Goal: Task Accomplishment & Management: Complete application form

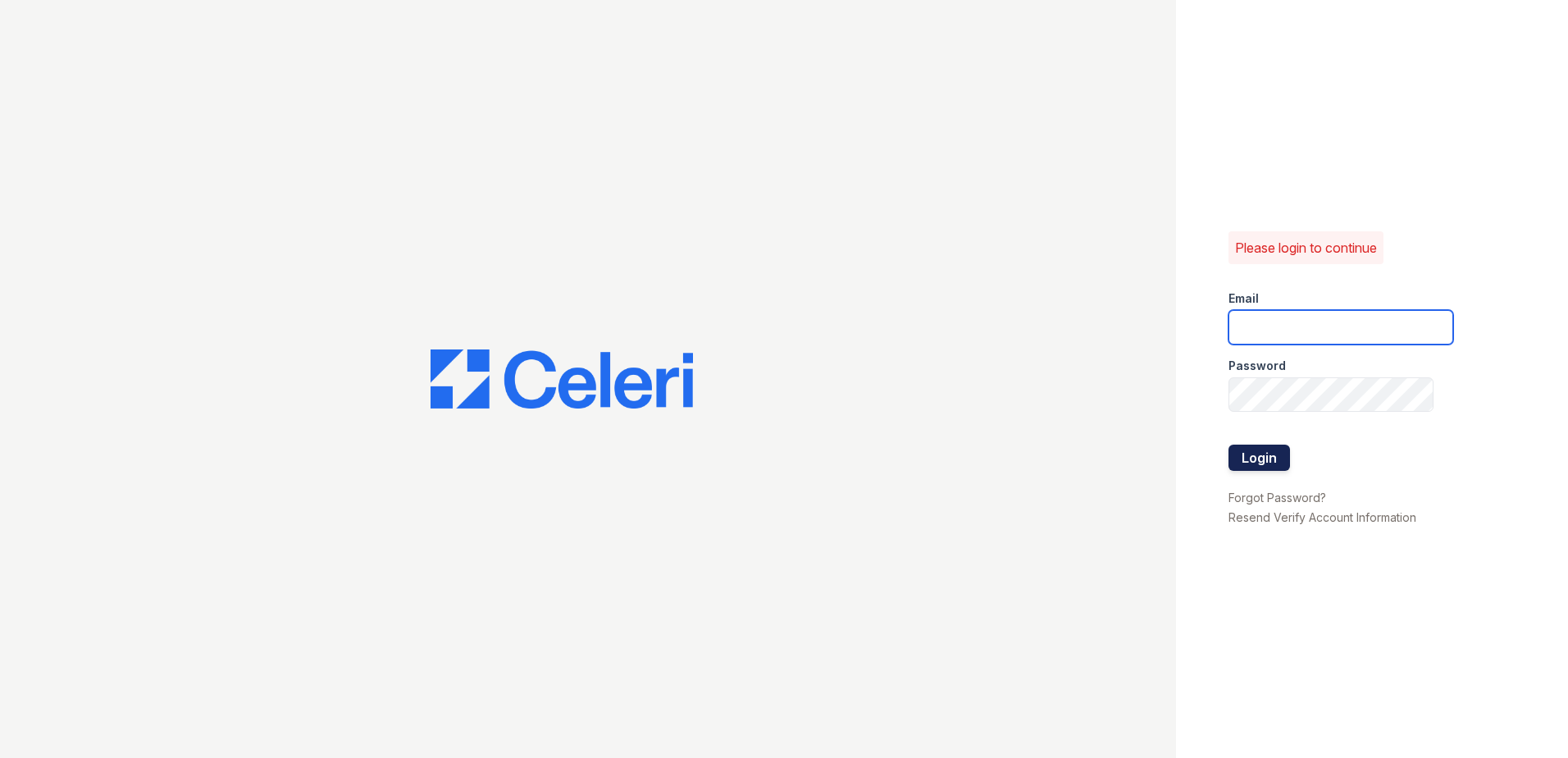
type input "nmurigi@trinity-pm.com"
click at [1247, 464] on button "Login" at bounding box center [1258, 457] width 61 height 26
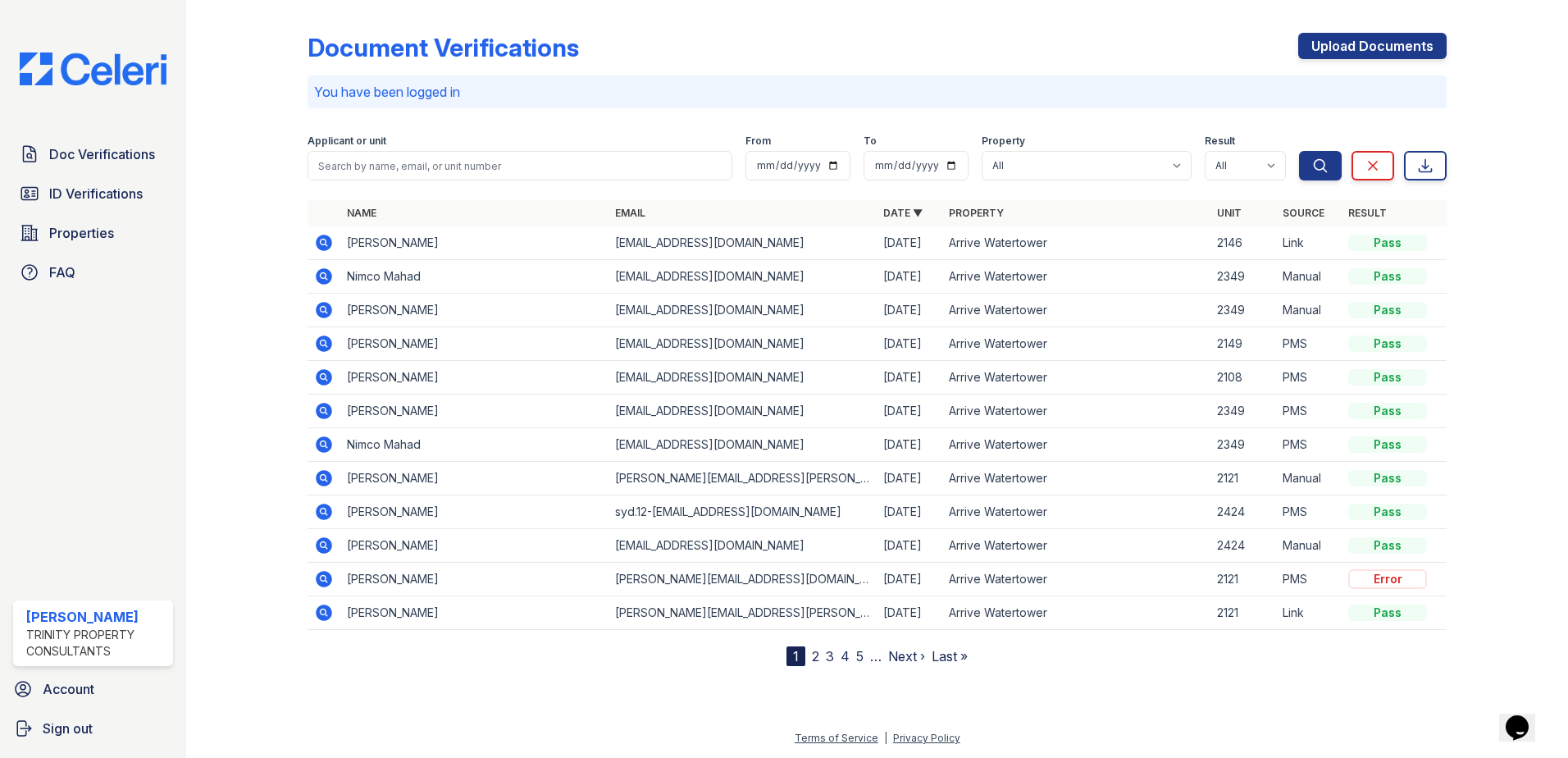
click at [322, 307] on icon at bounding box center [324, 310] width 19 height 19
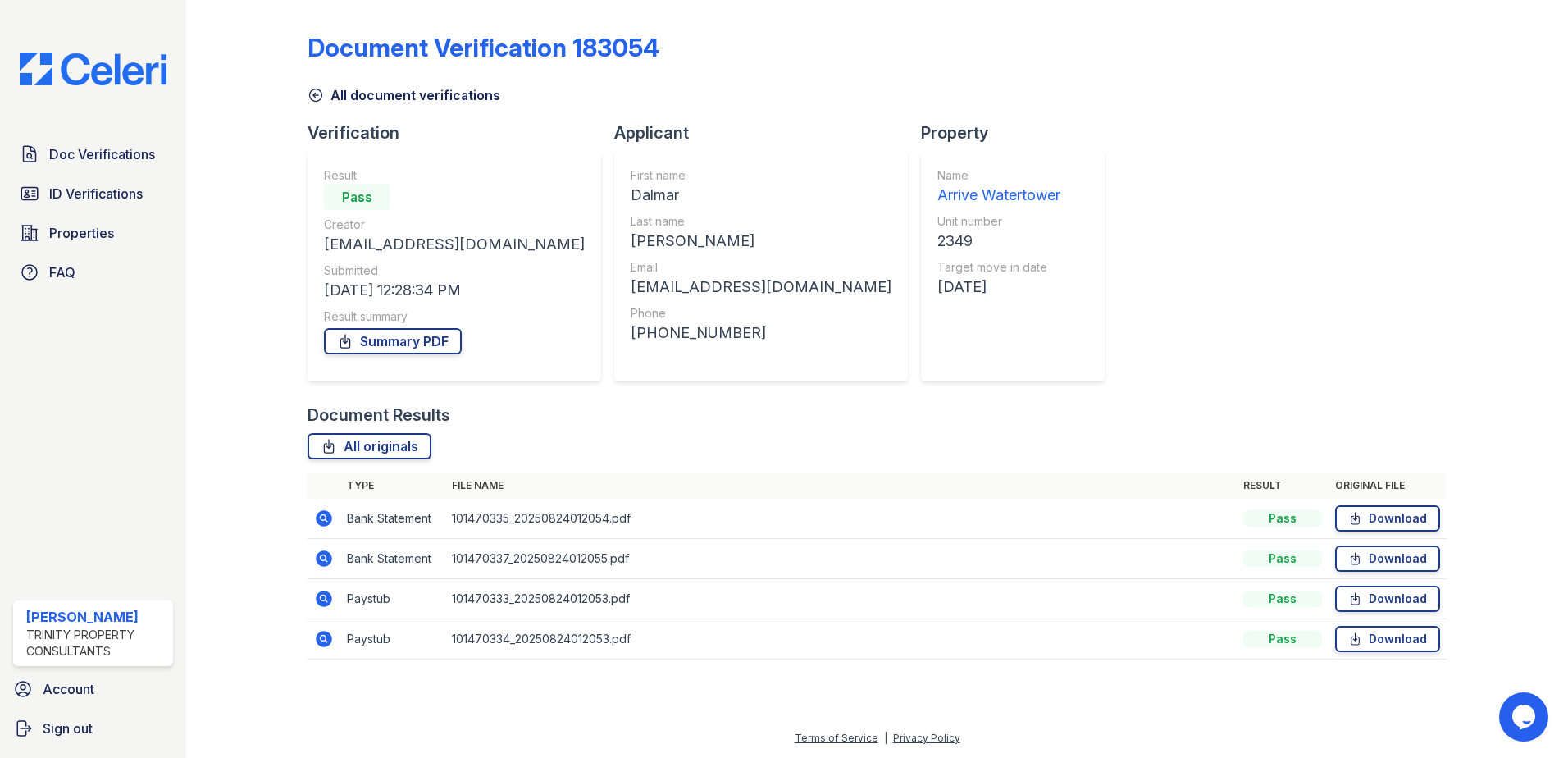
click at [326, 519] on icon at bounding box center [324, 518] width 17 height 17
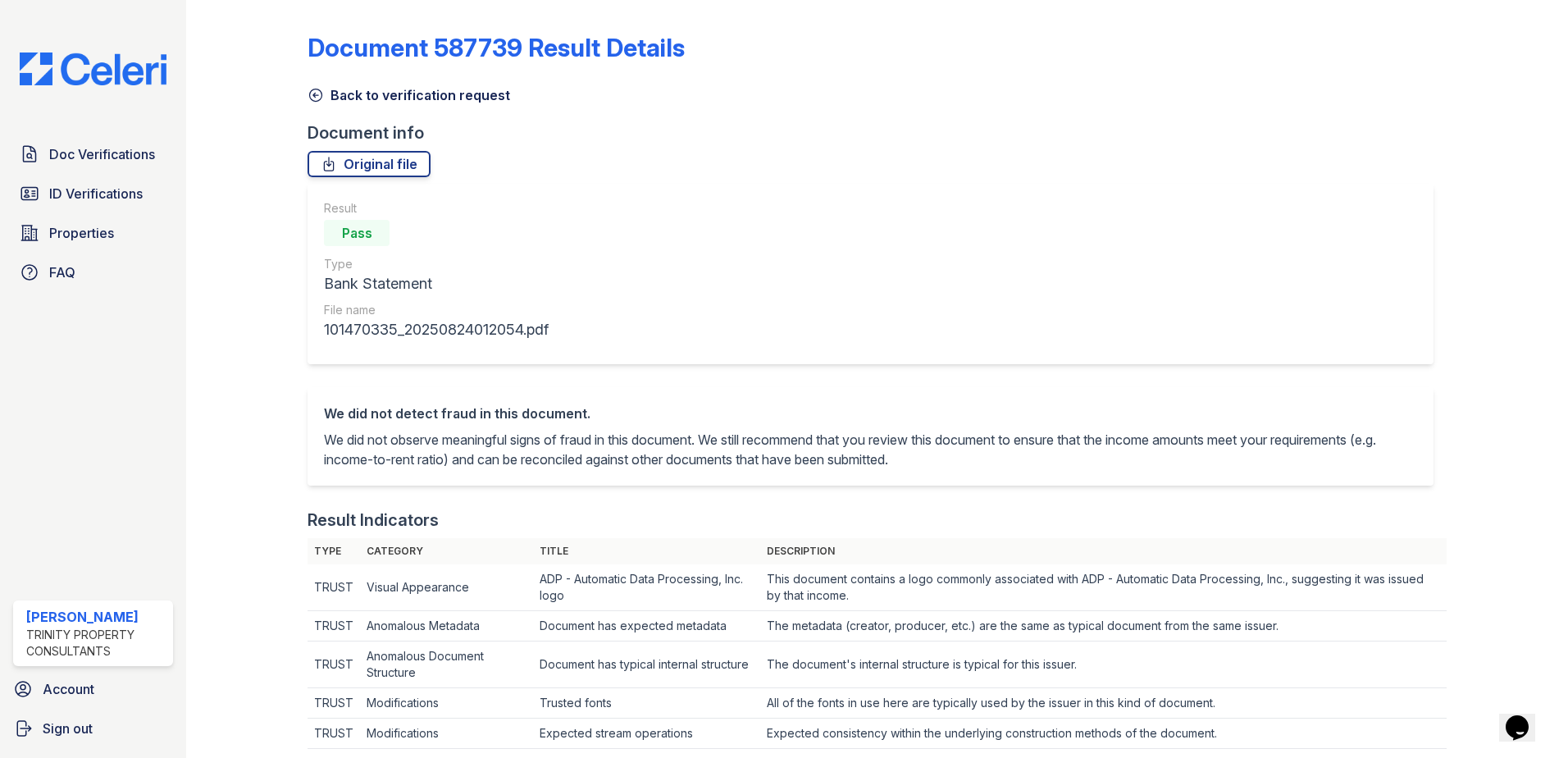
click at [314, 99] on icon at bounding box center [315, 94] width 17 height 17
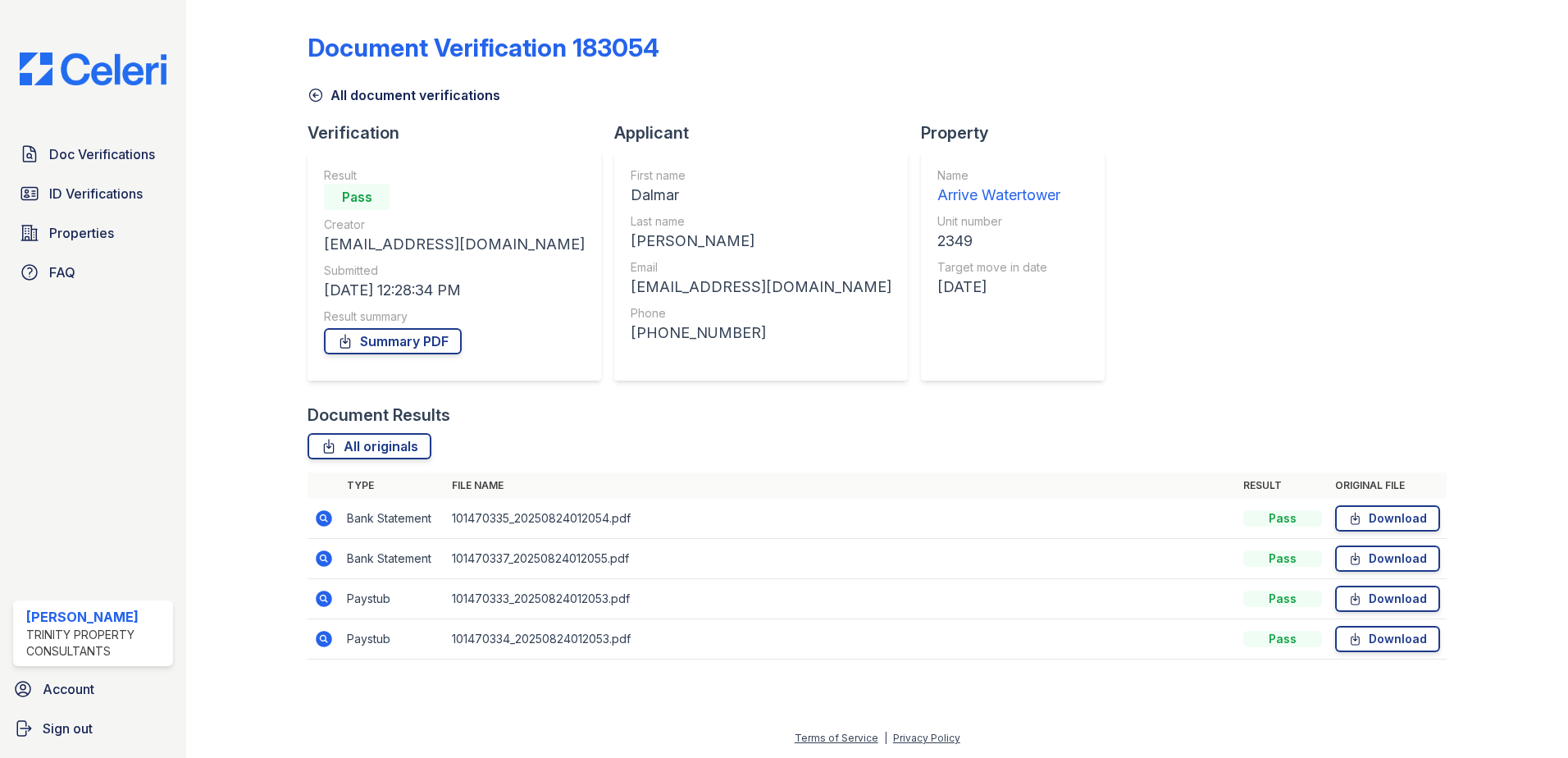
click at [320, 595] on icon at bounding box center [324, 599] width 17 height 17
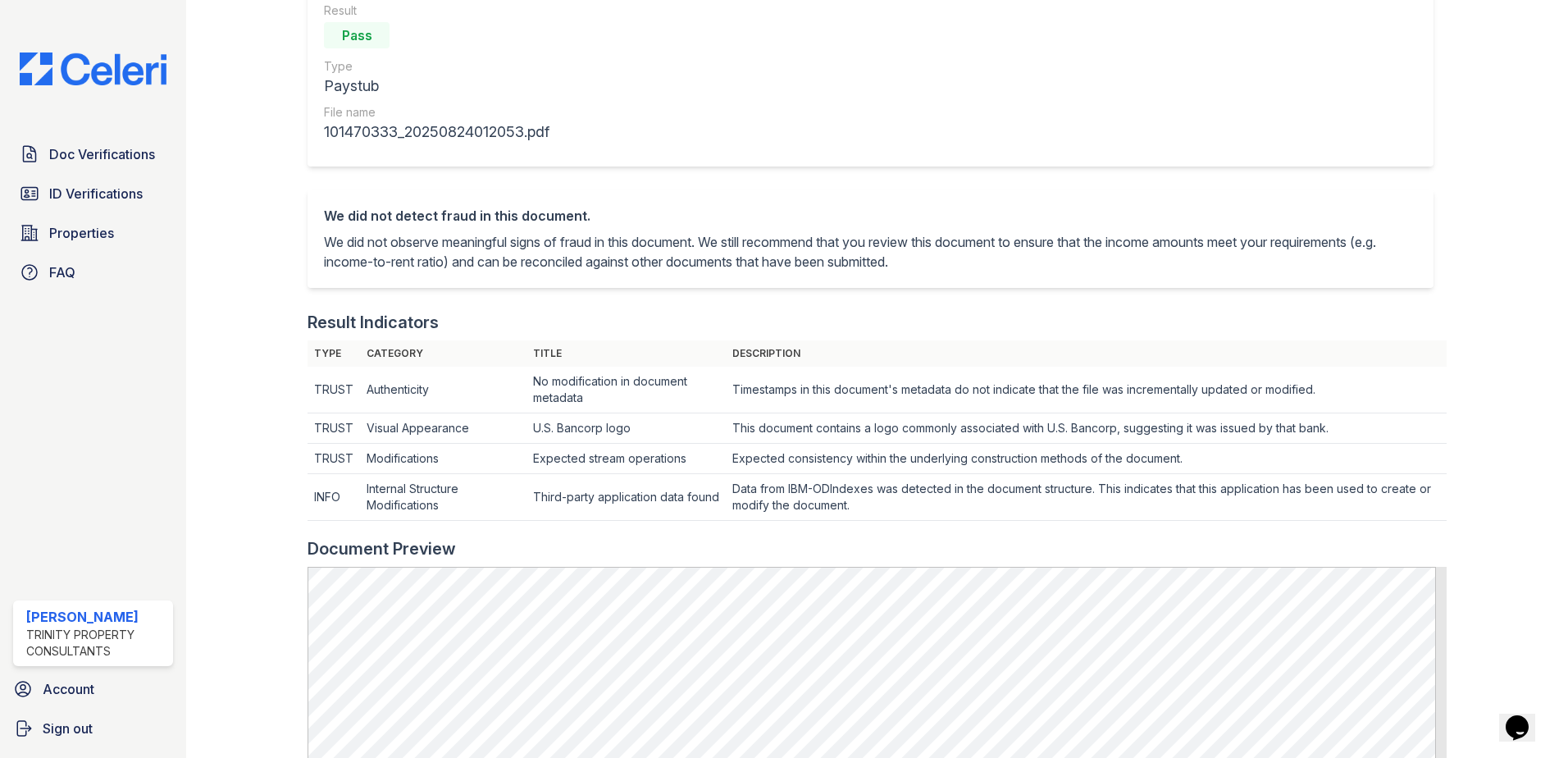
scroll to position [739, 0]
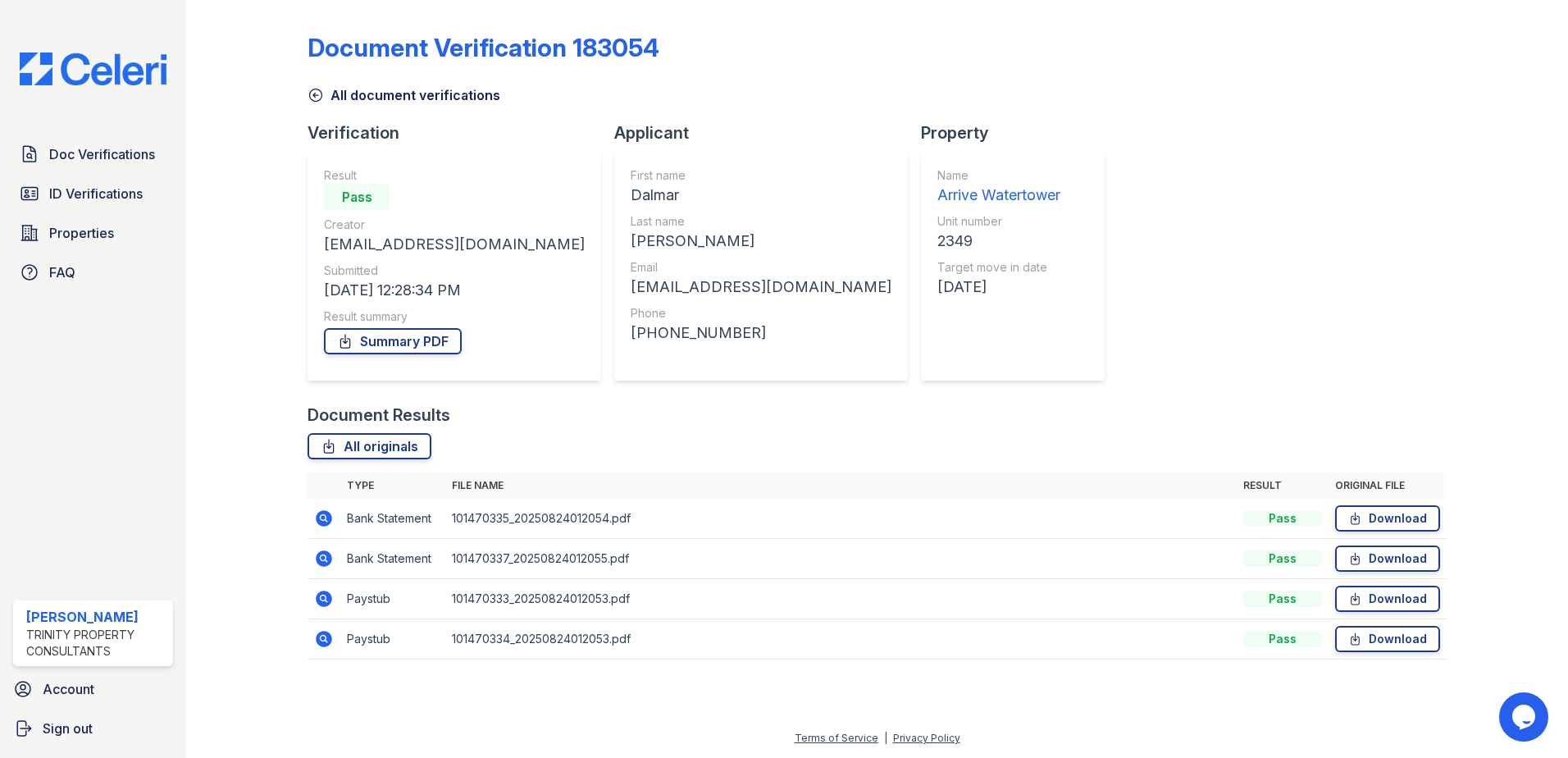
click at [329, 638] on icon at bounding box center [324, 638] width 17 height 17
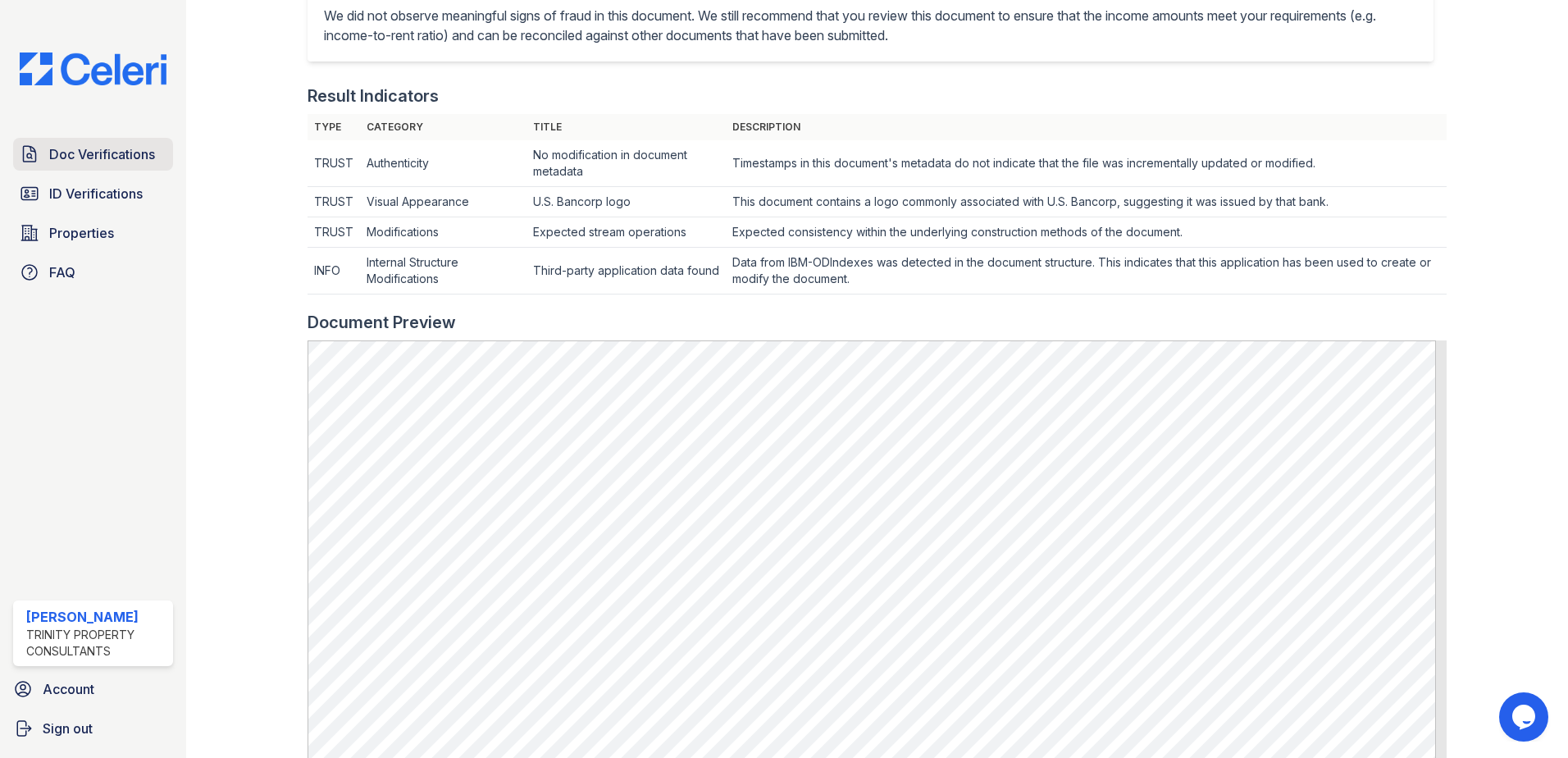
scroll to position [164, 0]
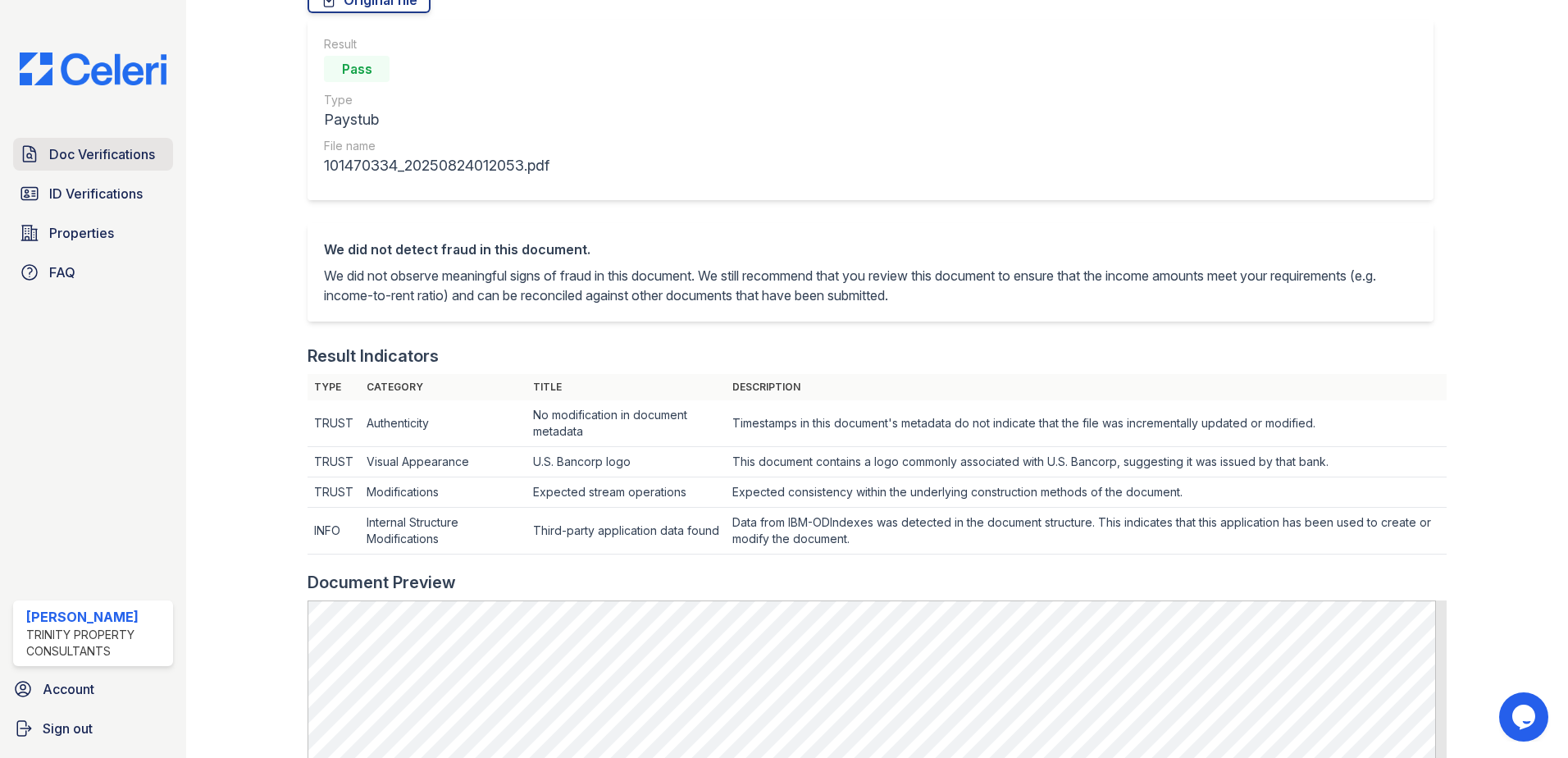
click at [111, 165] on link "Doc Verifications" at bounding box center [93, 155] width 160 height 33
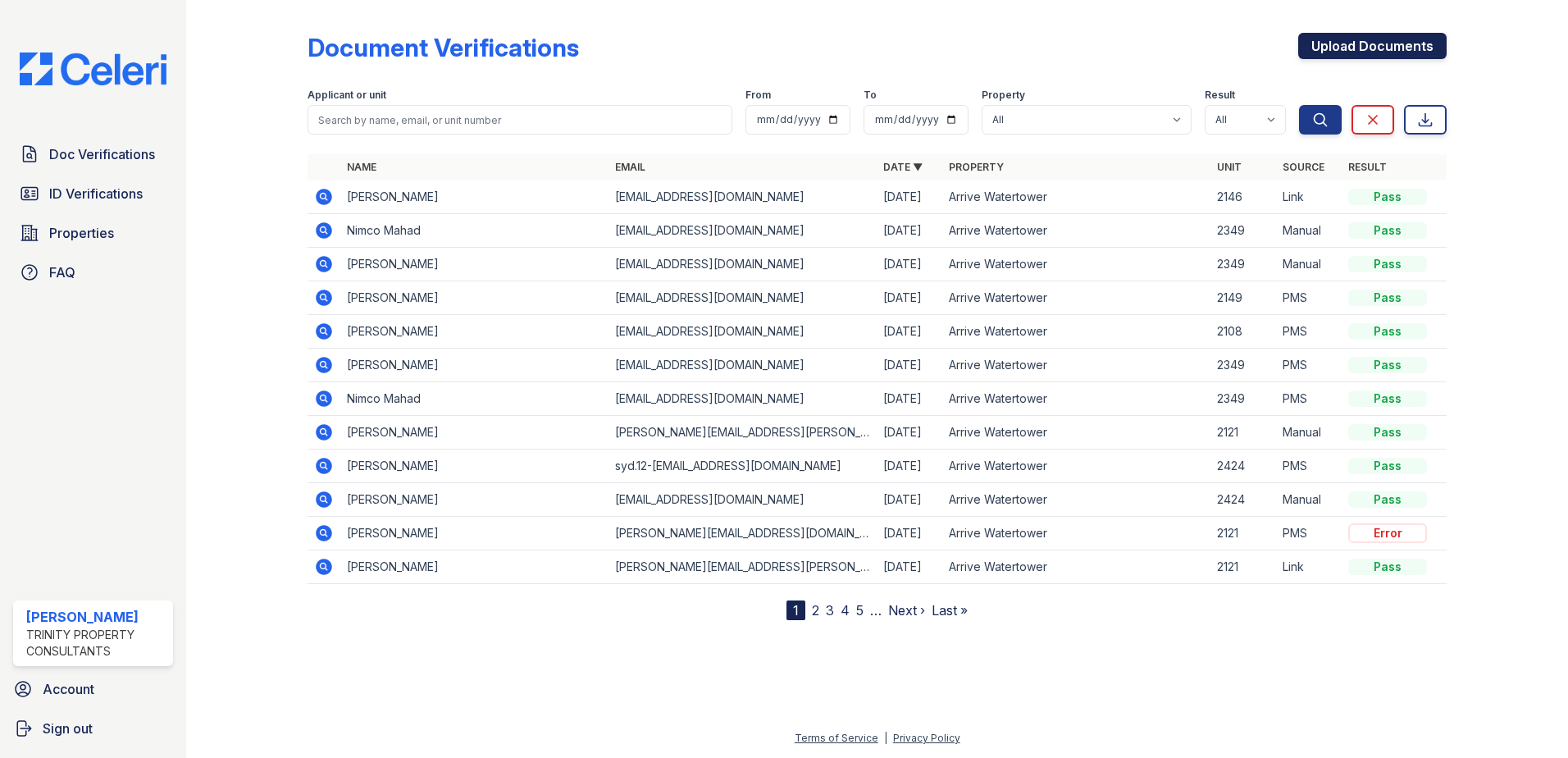
click at [1346, 56] on link "Upload Documents" at bounding box center [1372, 46] width 149 height 26
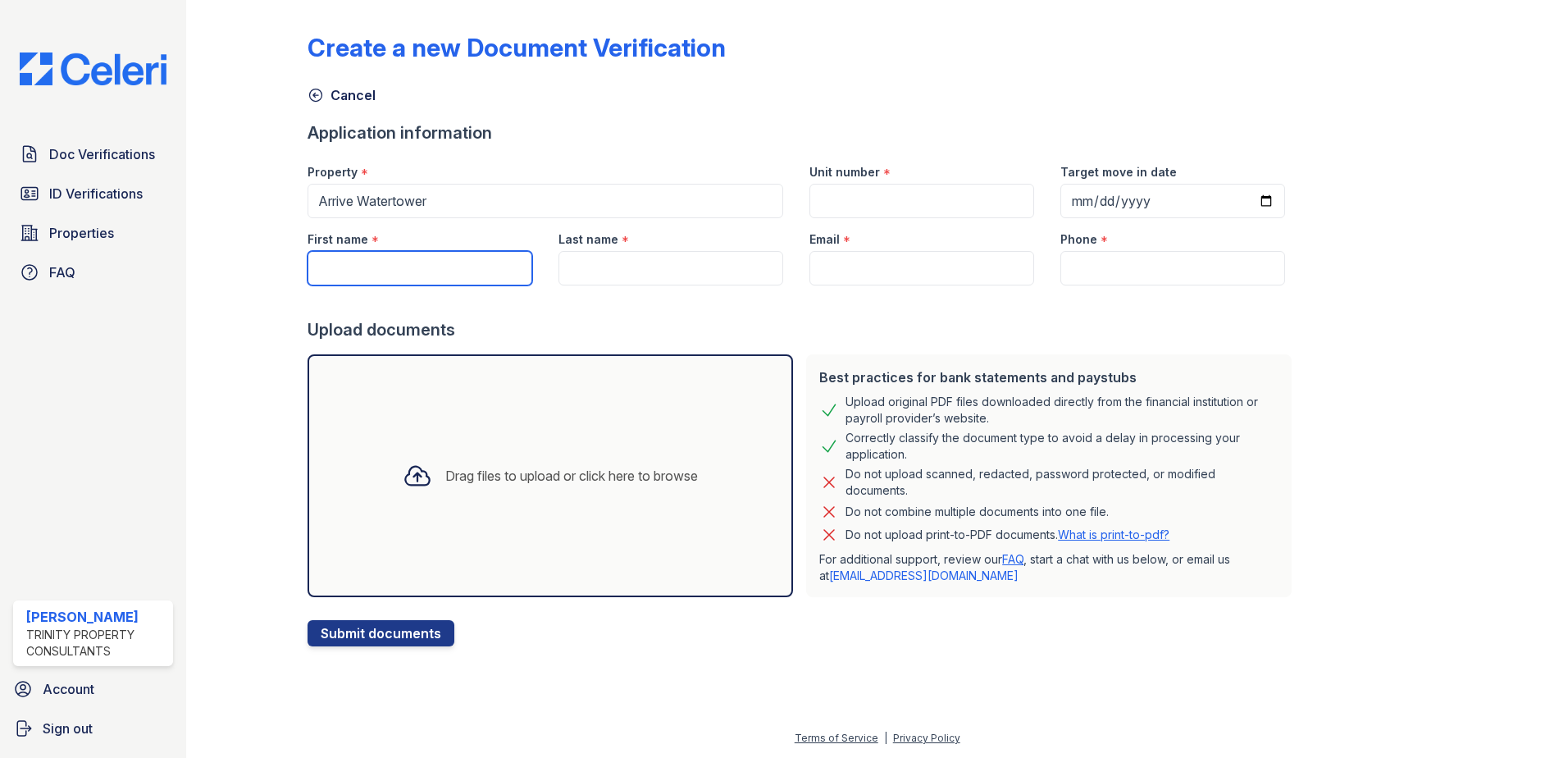
click at [428, 281] on input "First name" at bounding box center [419, 267] width 224 height 34
click at [623, 265] on input "Last name" at bounding box center [670, 267] width 224 height 34
drag, startPoint x: 486, startPoint y: 265, endPoint x: 0, endPoint y: 224, distance: 487.7
click at [0, 244] on html "Doc Verifications ID Verifications Properties FAQ Noah Murigi Trinity Property …" at bounding box center [784, 379] width 1568 height 758
type input "[PERSON_NAME]"
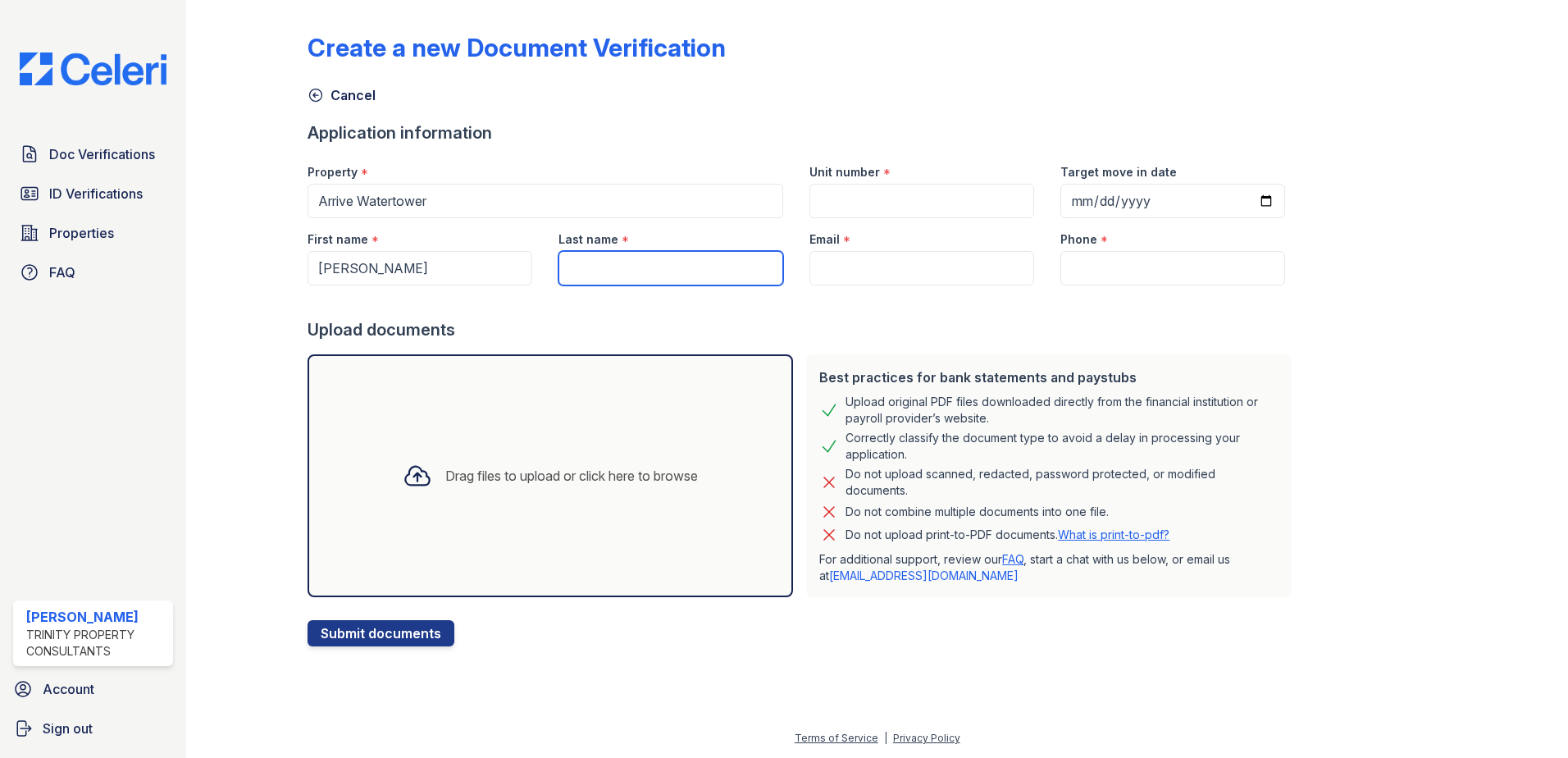
click at [592, 270] on input "Last name" at bounding box center [670, 267] width 224 height 34
type input "[PERSON_NAME]"
click at [871, 270] on input "Email" at bounding box center [921, 267] width 224 height 34
paste input "[EMAIL_ADDRESS][DOMAIN_NAME]"
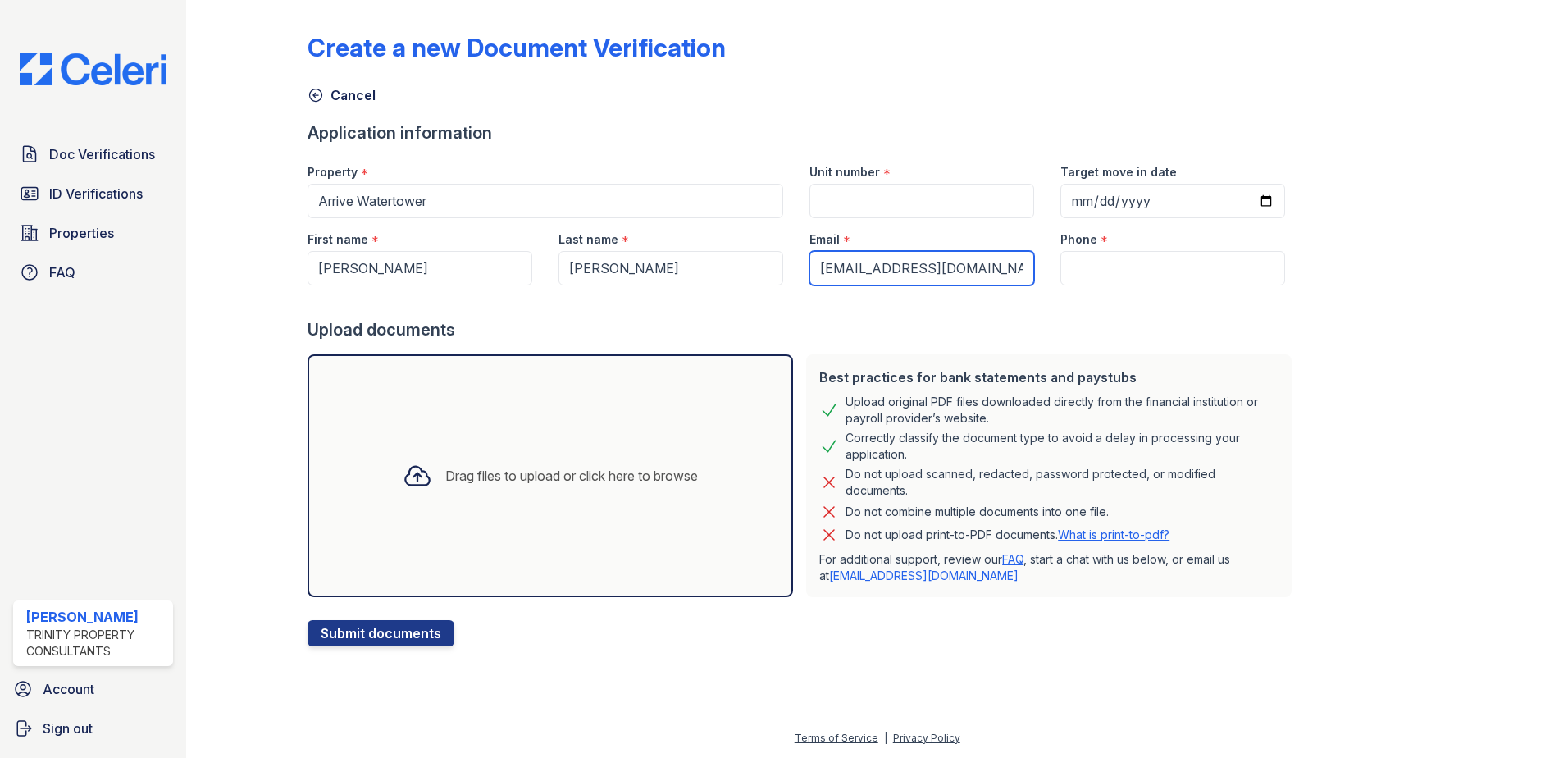
type input "[EMAIL_ADDRESS][DOMAIN_NAME]"
drag, startPoint x: 1063, startPoint y: 273, endPoint x: 1040, endPoint y: 267, distance: 23.8
click at [1063, 273] on input "Phone" at bounding box center [1172, 267] width 224 height 34
paste input "[PHONE_NUMBER]"
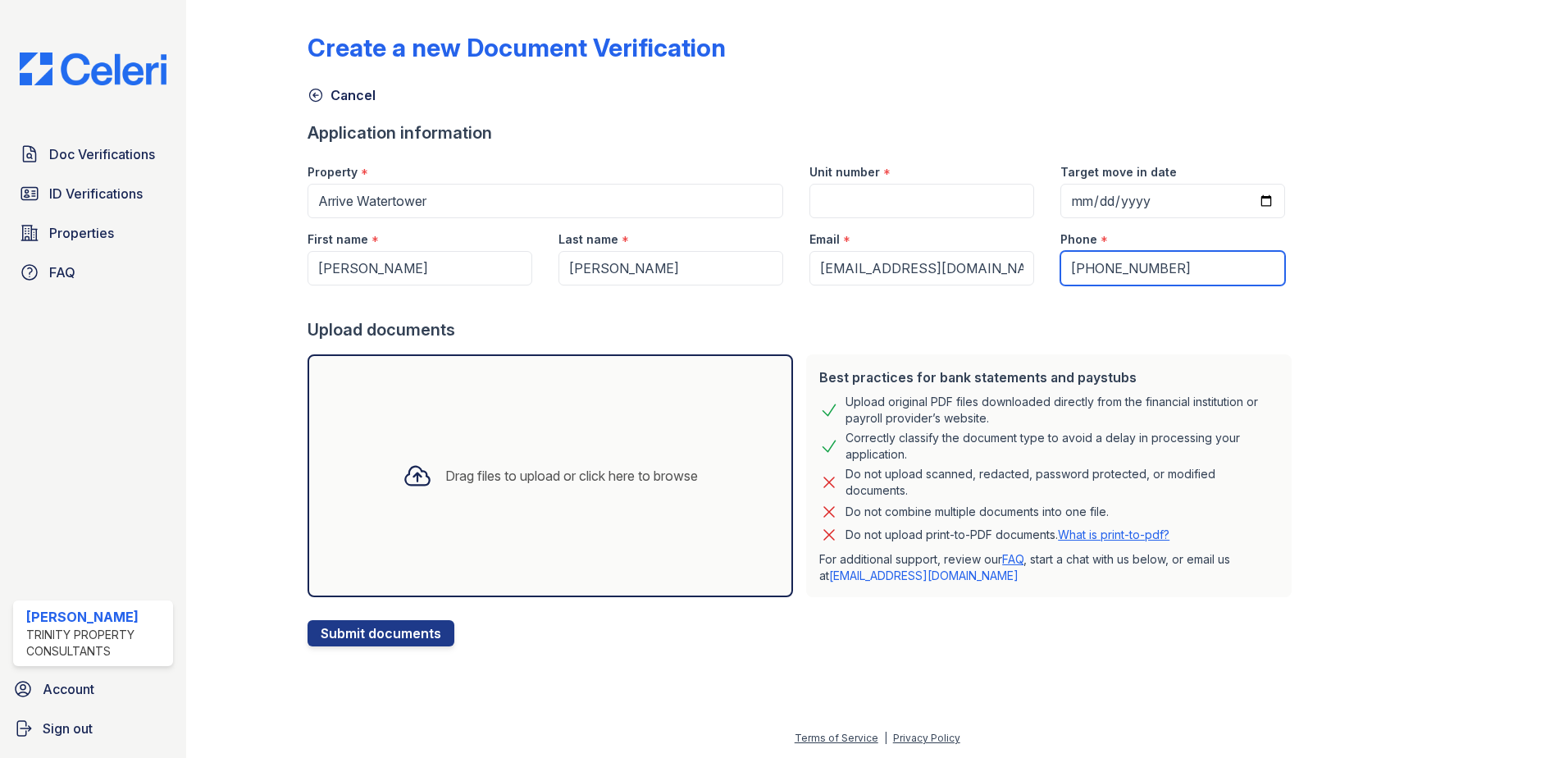
type input "[PHONE_NUMBER]"
click at [1242, 202] on input "Target move in date" at bounding box center [1172, 200] width 224 height 34
click at [1249, 202] on input "Target move in date" at bounding box center [1172, 200] width 224 height 34
type input "[DATE]"
click at [1311, 260] on div "Create a new Document Verification Cancel Application information Property * Ar…" at bounding box center [876, 327] width 1139 height 639
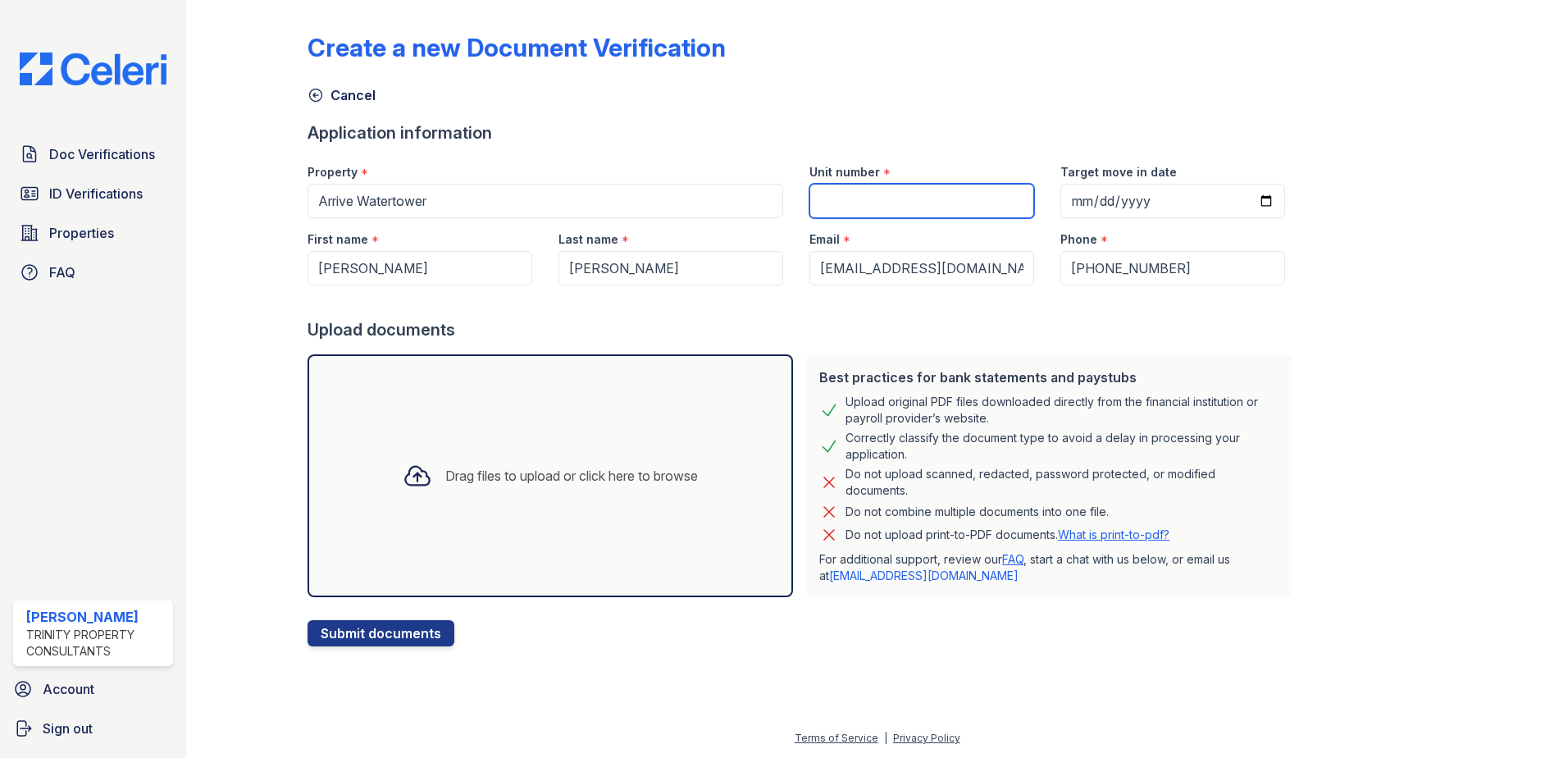
drag, startPoint x: 839, startPoint y: 195, endPoint x: 825, endPoint y: 182, distance: 19.1
click at [839, 195] on input "Unit number" at bounding box center [921, 200] width 224 height 34
type input "2149"
click at [691, 105] on div "Create a new Document Verification Cancel Application information Property * Ar…" at bounding box center [876, 327] width 1139 height 639
click at [593, 473] on div "Drag files to upload or click here to browse" at bounding box center [571, 475] width 253 height 19
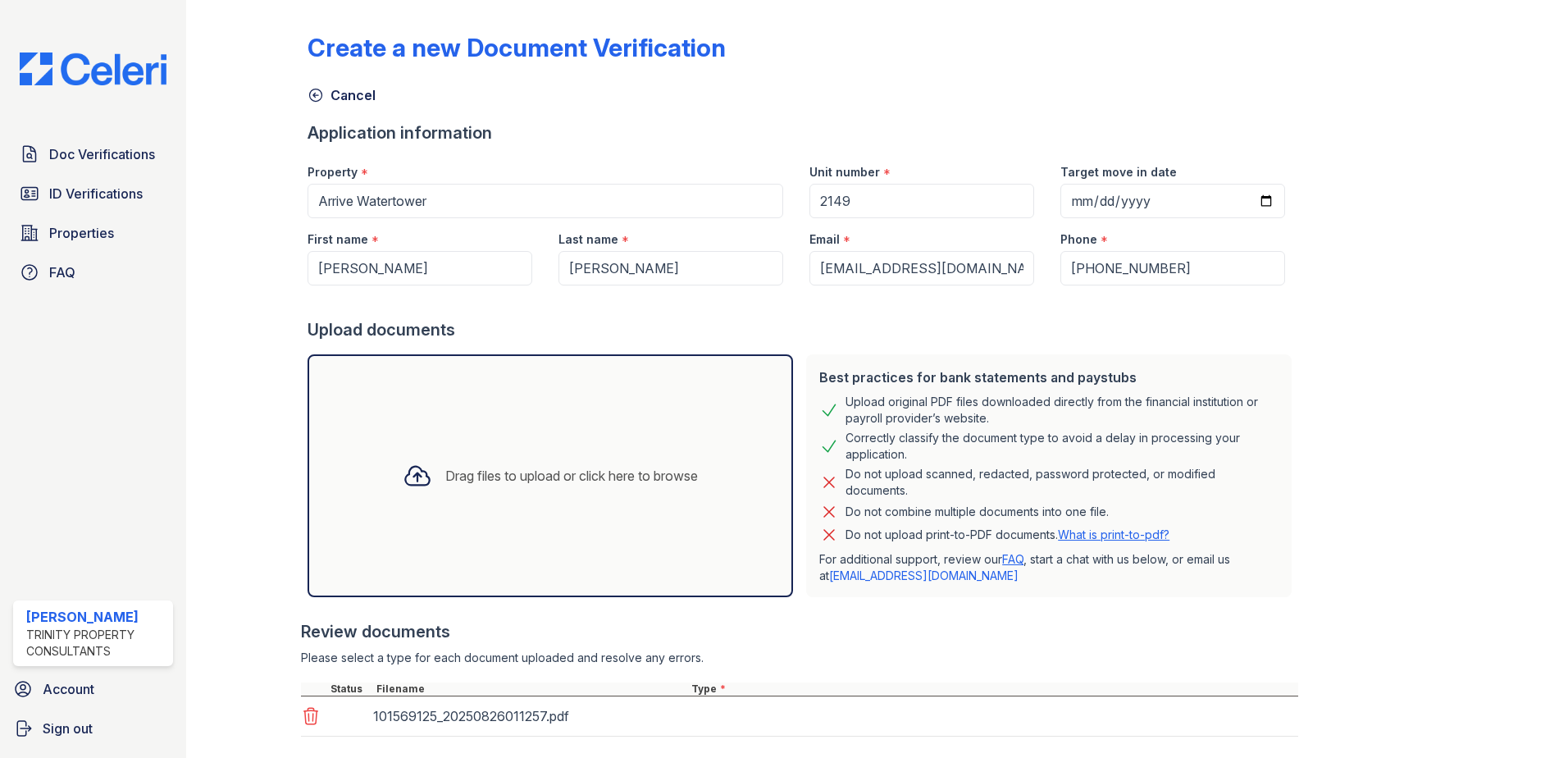
click at [580, 500] on div "Drag files to upload or click here to browse" at bounding box center [550, 475] width 322 height 55
click at [517, 464] on div "Drag files to upload or click here to browse" at bounding box center [550, 475] width 322 height 55
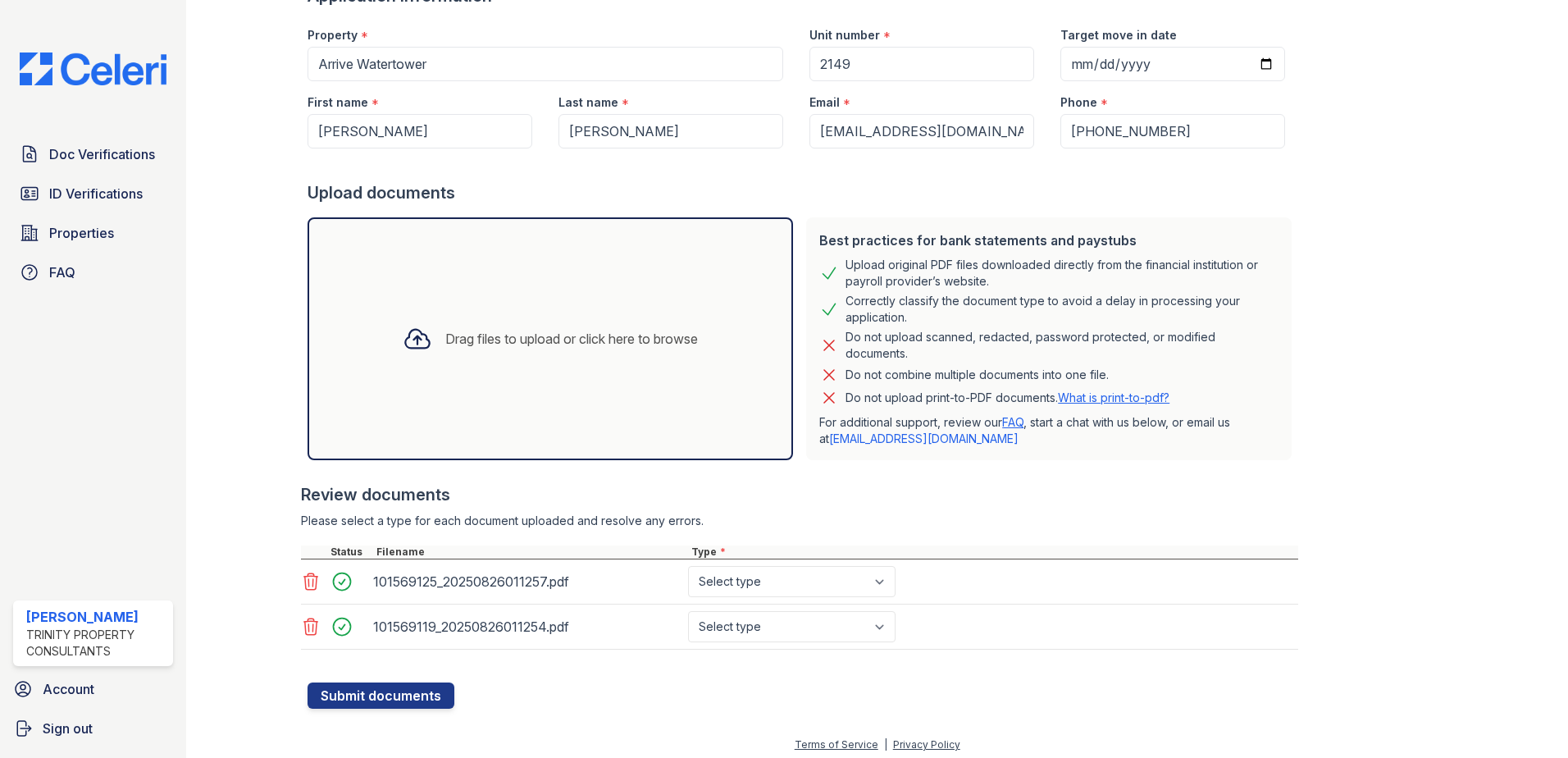
scroll to position [144, 0]
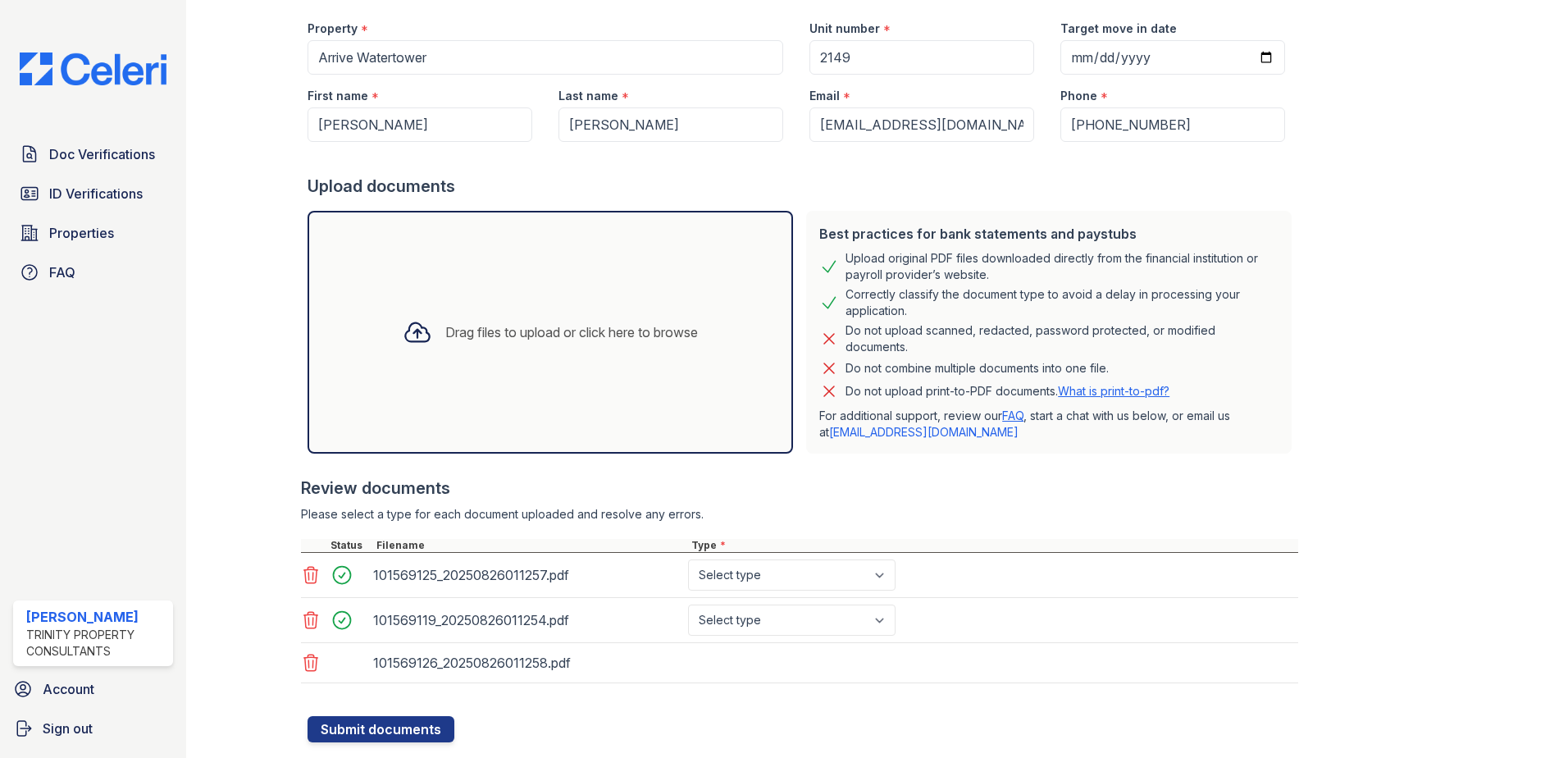
click at [502, 317] on div "Drag files to upload or click here to browse" at bounding box center [550, 331] width 322 height 55
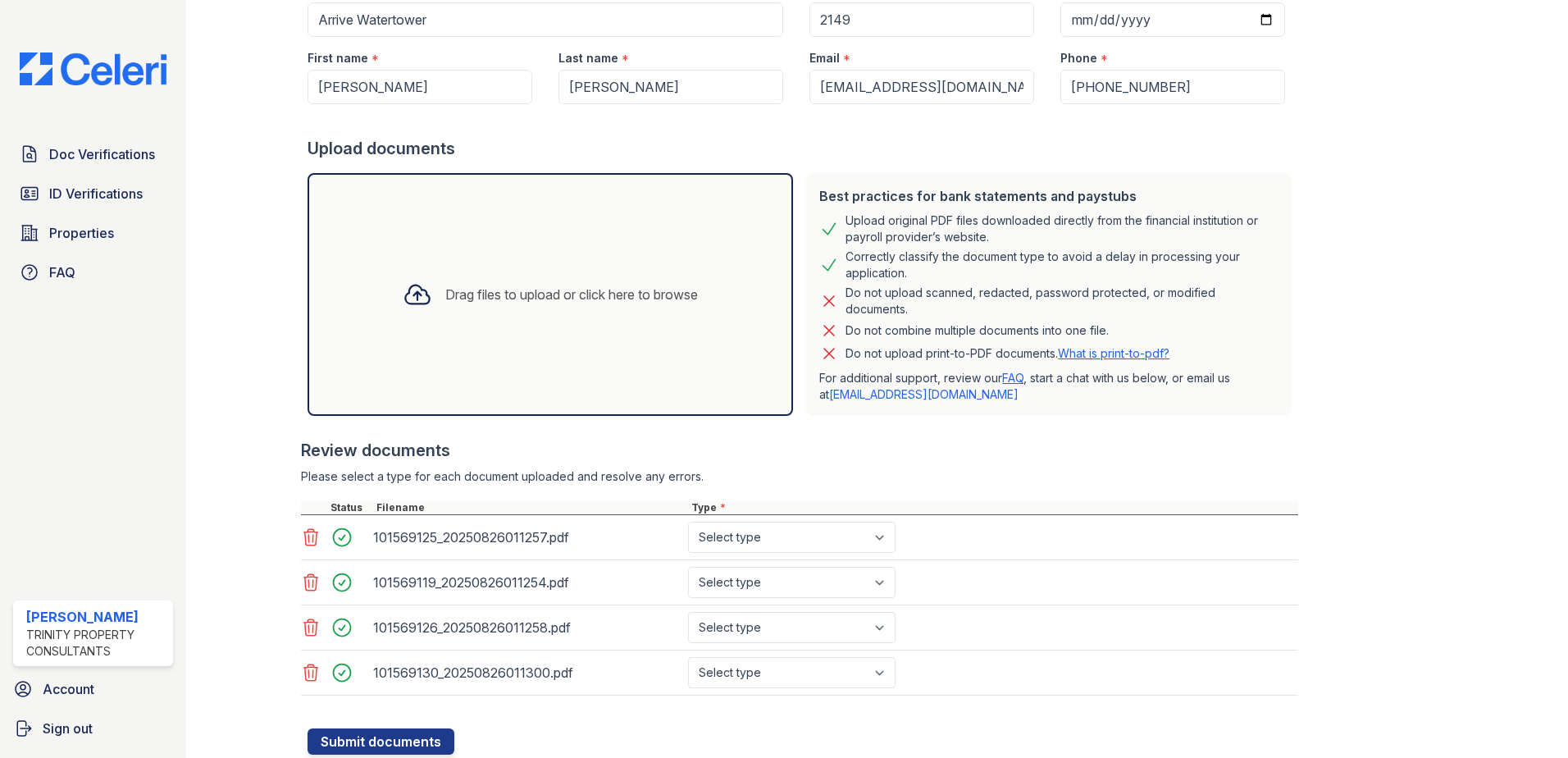
scroll to position [234, 0]
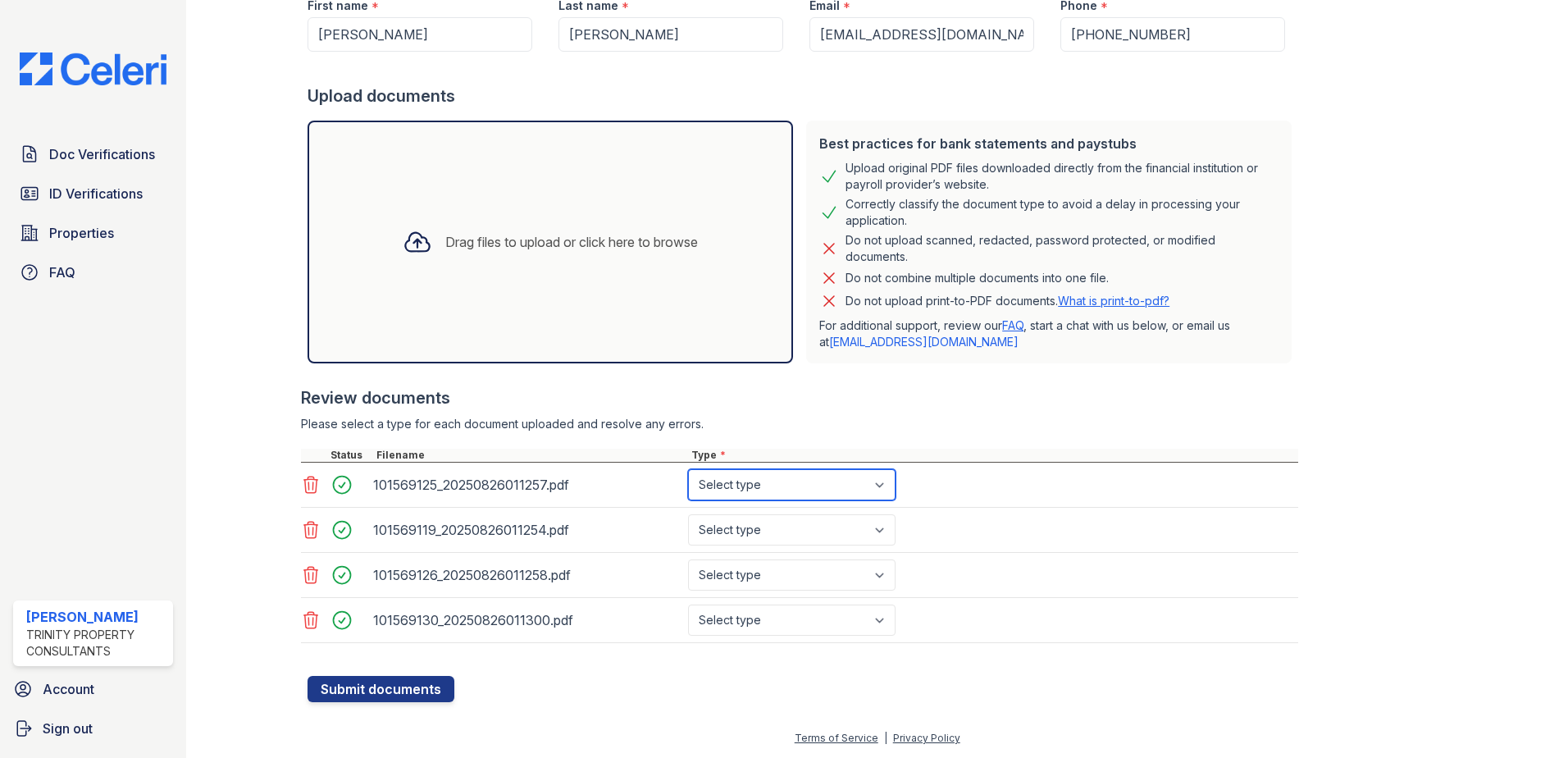
click at [738, 491] on select "Select type Paystub Bank Statement Offer Letter Tax Documents Benefit Award Let…" at bounding box center [792, 485] width 208 height 31
click at [688, 469] on select "Select type Paystub Bank Statement Offer Letter Tax Documents Benefit Award Let…" at bounding box center [792, 485] width 208 height 31
click at [745, 494] on select "Select type Paystub Bank Statement Offer Letter Tax Documents Benefit Award Let…" at bounding box center [792, 485] width 208 height 31
select select "paystub"
click at [688, 469] on select "Select type Paystub Bank Statement Offer Letter Tax Documents Benefit Award Let…" at bounding box center [792, 485] width 208 height 31
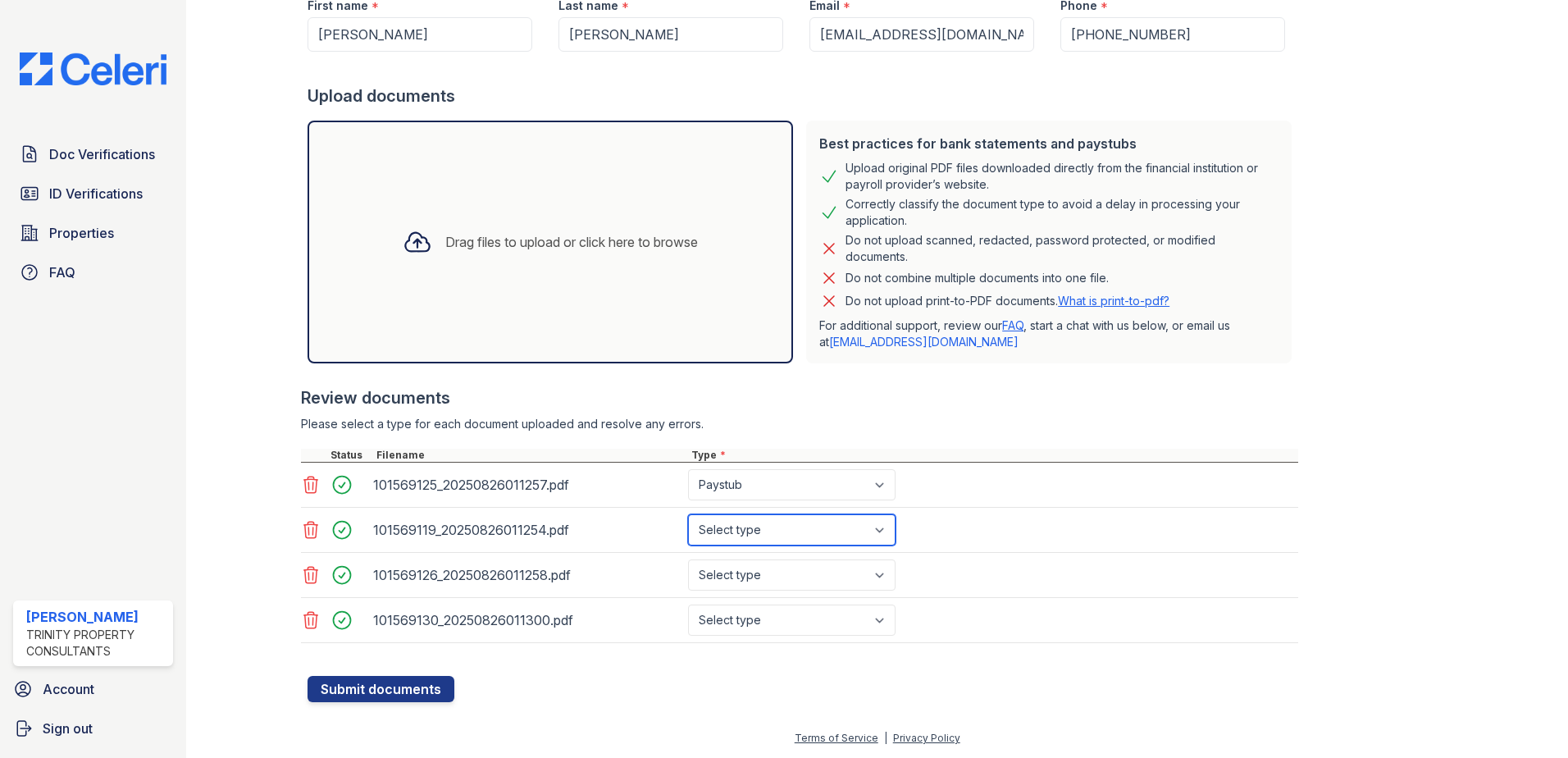
click at [736, 520] on select "Select type Paystub Bank Statement Offer Letter Tax Documents Benefit Award Let…" at bounding box center [792, 530] width 208 height 31
select select "paystub"
click at [688, 514] on select "Select type Paystub Bank Statement Offer Letter Tax Documents Benefit Award Let…" at bounding box center [792, 530] width 208 height 31
click at [723, 575] on select "Select type Paystub Bank Statement Offer Letter Tax Documents Benefit Award Let…" at bounding box center [792, 575] width 208 height 31
select select "paystub"
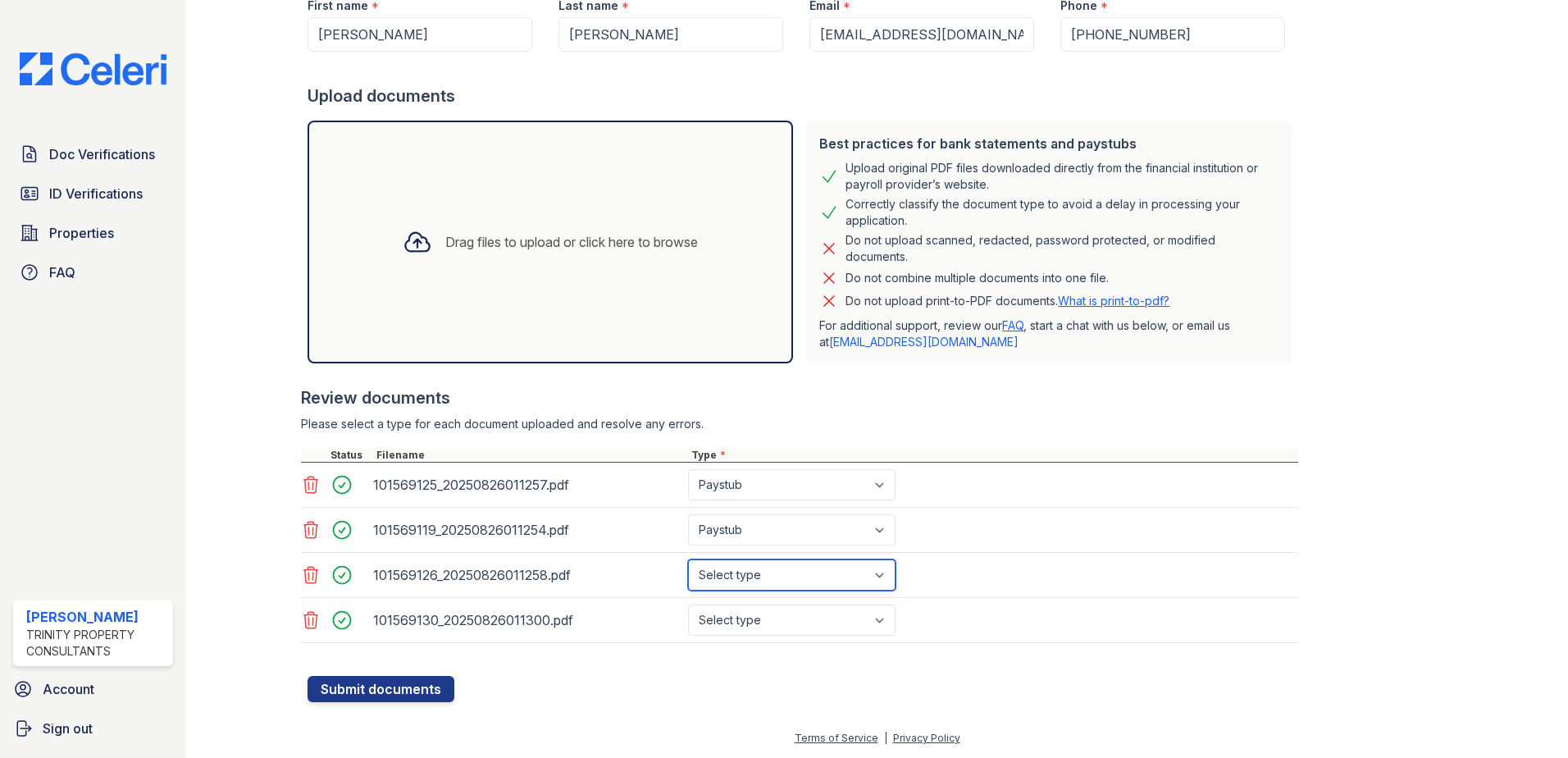
click at [688, 560] on select "Select type Paystub Bank Statement Offer Letter Tax Documents Benefit Award Let…" at bounding box center [792, 575] width 208 height 31
click at [738, 597] on div "101569126_20250826011258.pdf Select type Paystub Bank Statement Offer Letter Ta…" at bounding box center [800, 575] width 997 height 45
click at [716, 623] on select "Select type Paystub Bank Statement Offer Letter Tax Documents Benefit Award Let…" at bounding box center [792, 620] width 208 height 31
select select "paystub"
click at [688, 604] on select "Select type Paystub Bank Statement Offer Letter Tax Documents Benefit Award Let…" at bounding box center [792, 620] width 208 height 31
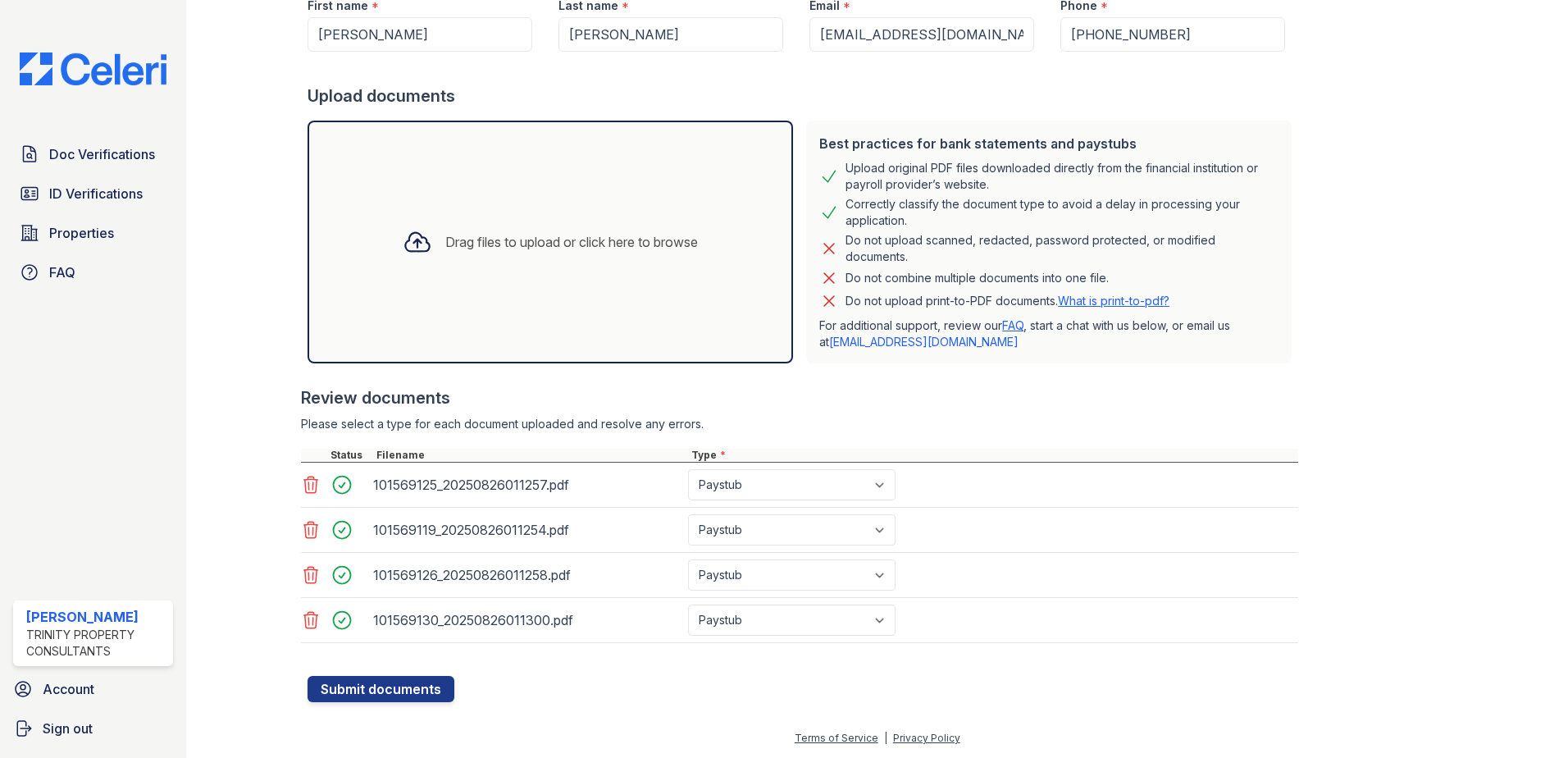
click at [972, 702] on form "Application information Property * Arrive Watertower Unit number * 2149 Target …" at bounding box center [802, 294] width 991 height 814
click at [396, 694] on button "Submit documents" at bounding box center [380, 688] width 147 height 26
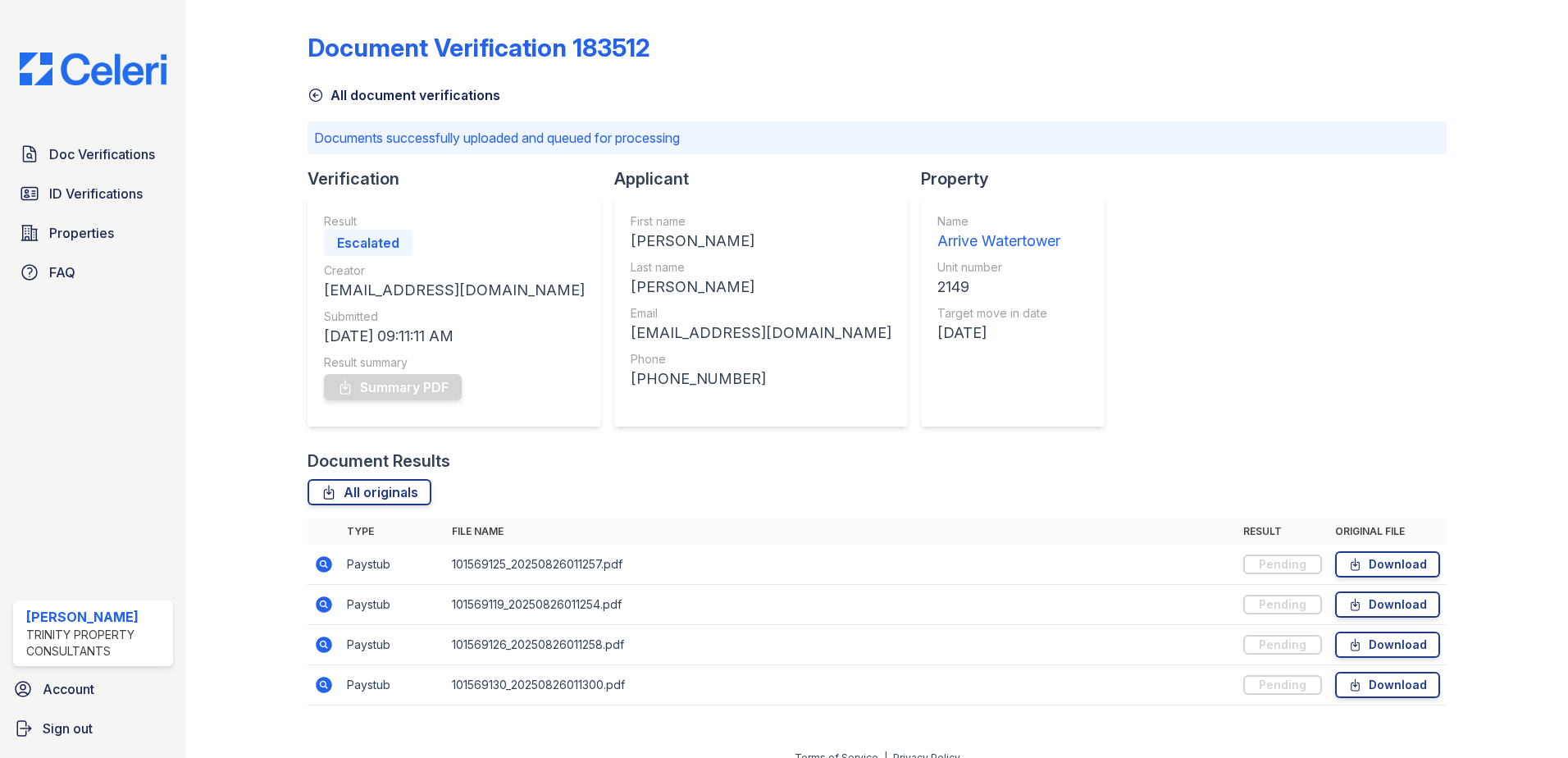
click at [313, 99] on icon at bounding box center [315, 94] width 17 height 17
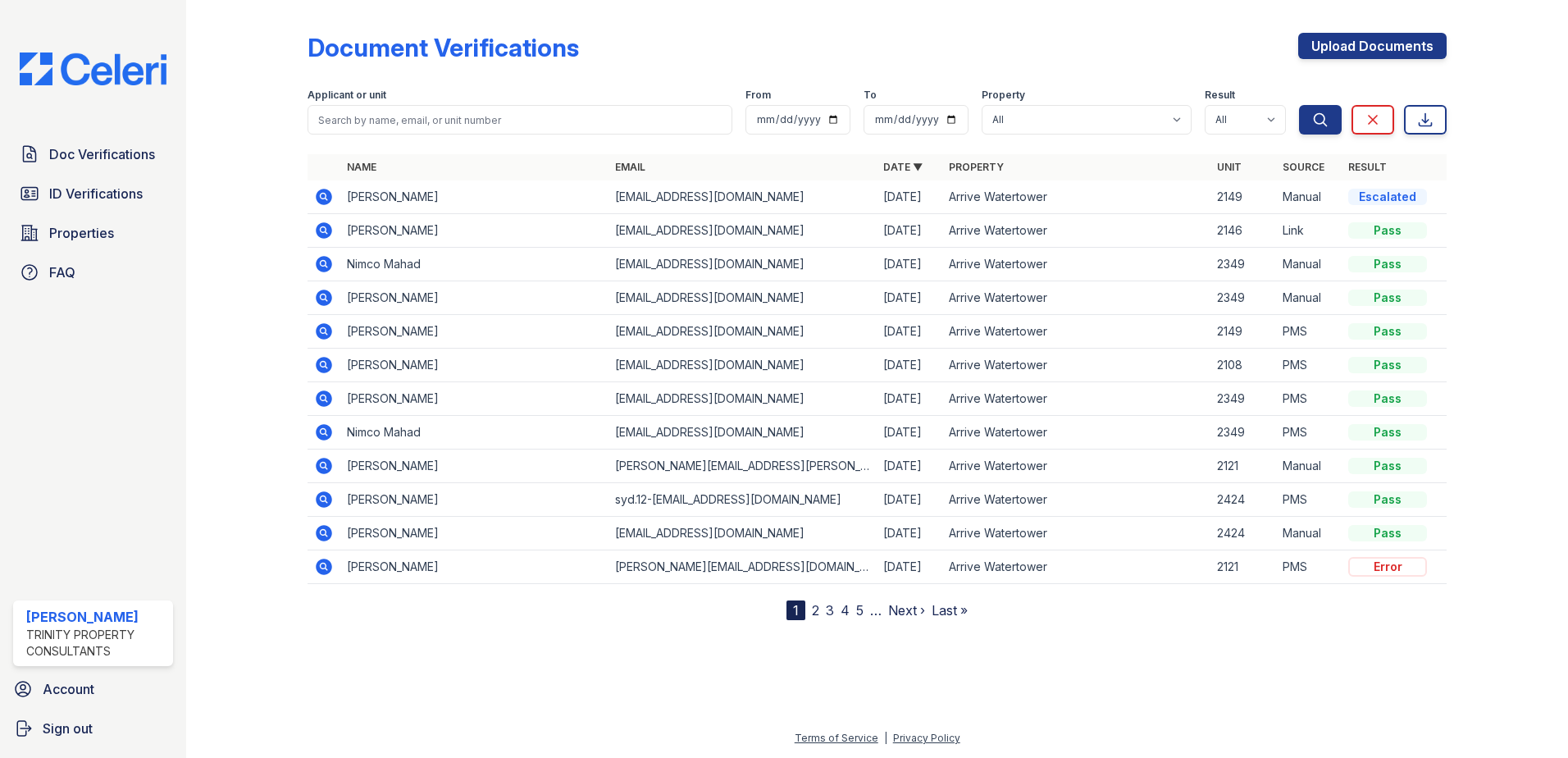
click at [326, 198] on icon at bounding box center [324, 196] width 19 height 19
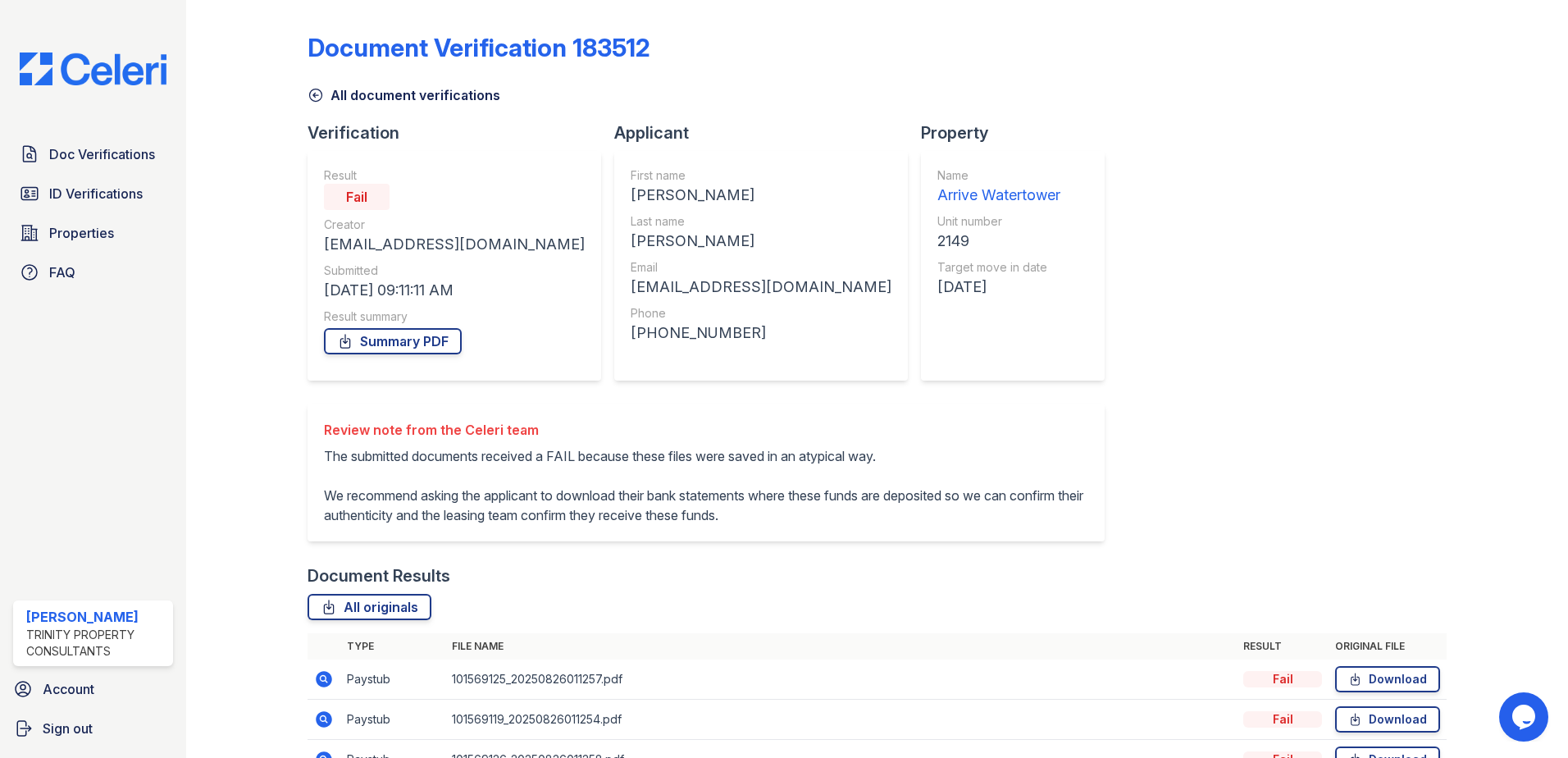
click at [312, 94] on icon at bounding box center [315, 94] width 17 height 17
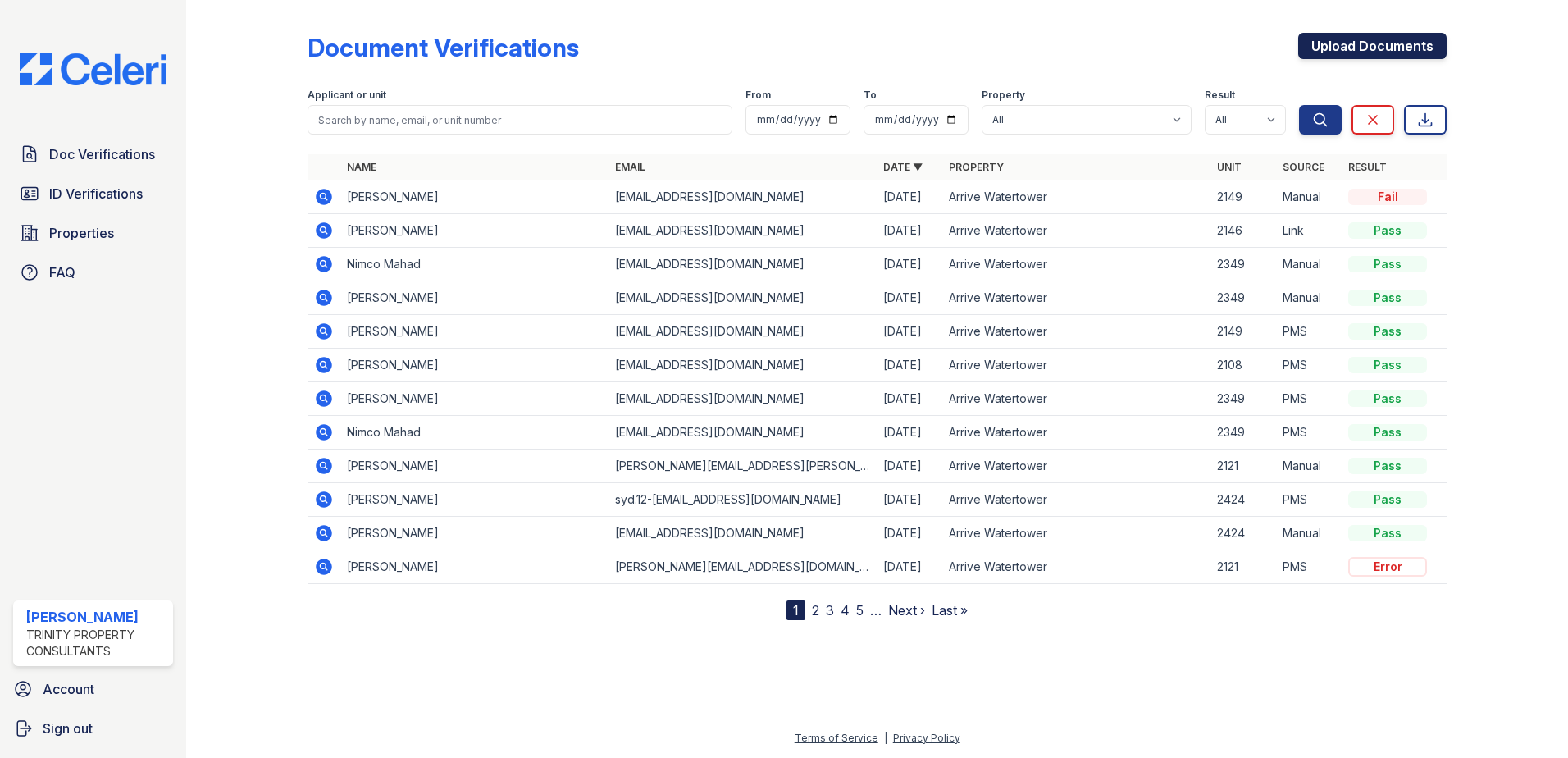
click at [1346, 53] on link "Upload Documents" at bounding box center [1372, 46] width 149 height 26
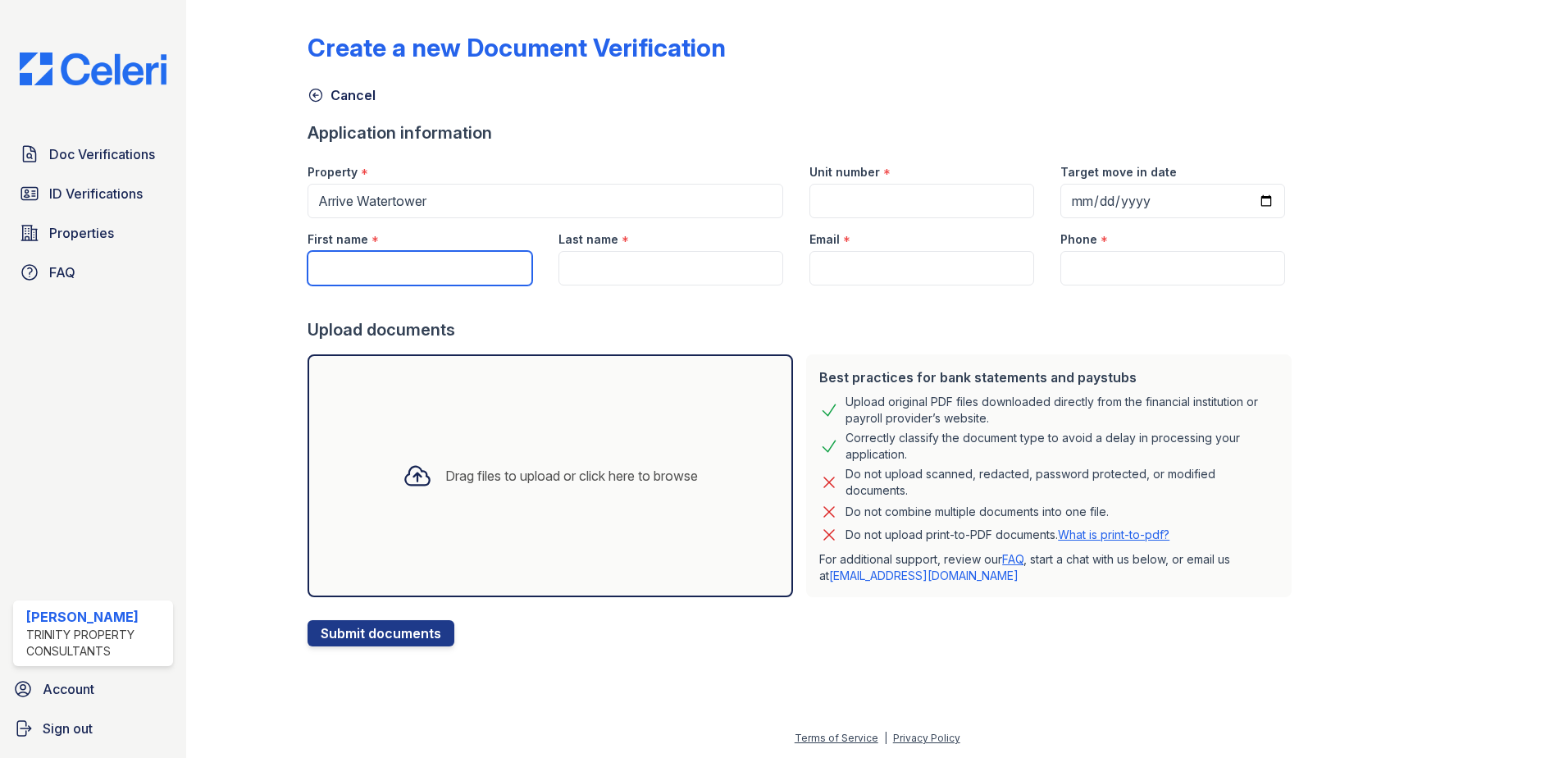
click at [392, 260] on input "First name" at bounding box center [419, 267] width 224 height 34
type input "[PERSON_NAME]"
type input "2149"
type input "[DATE]"
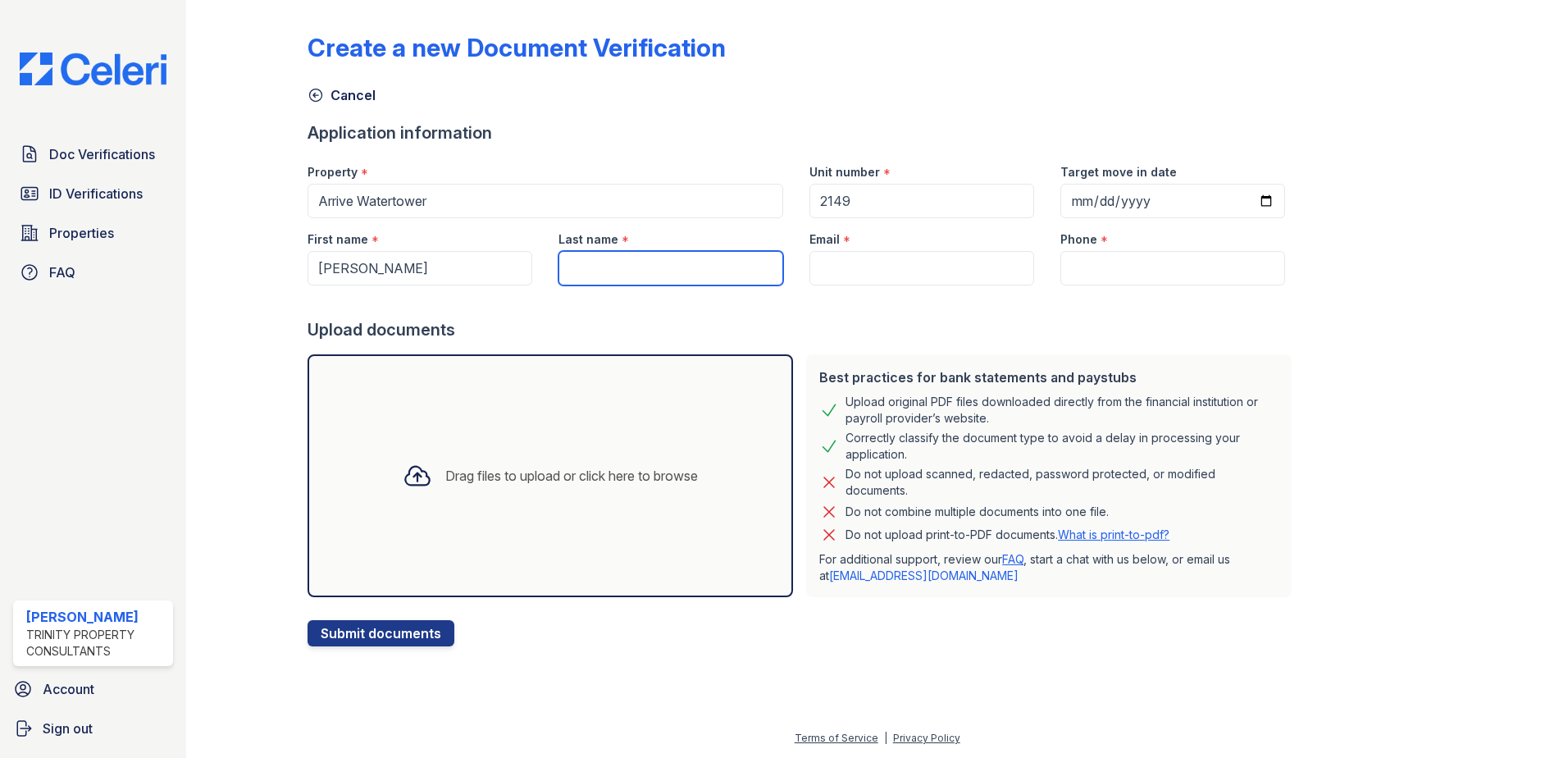
type input "[PERSON_NAME]"
type input "[EMAIL_ADDRESS][DOMAIN_NAME]"
type input "[PHONE_NUMBER]"
click at [504, 465] on div "Drag files to upload or click here to browse" at bounding box center [571, 475] width 253 height 19
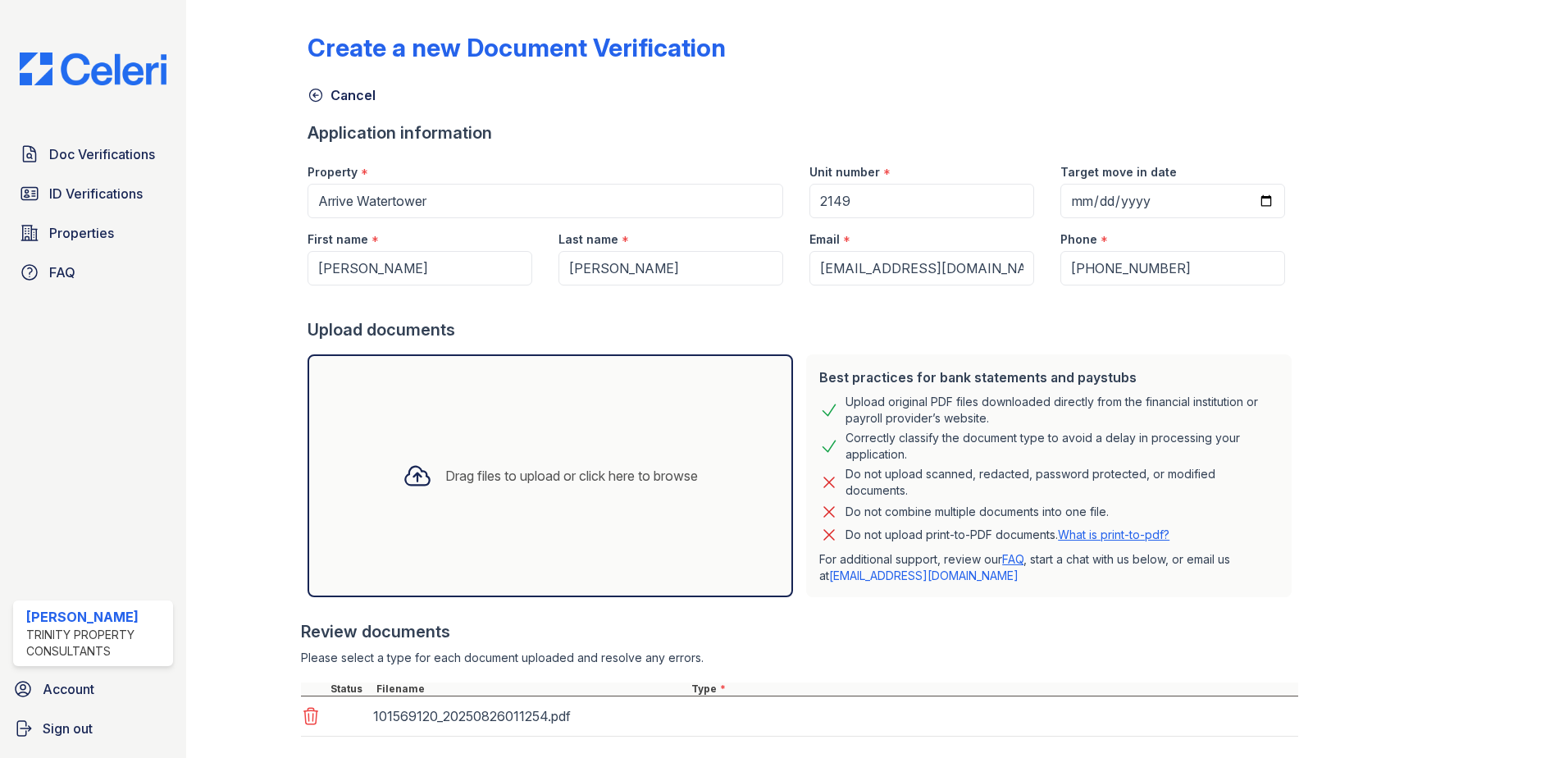
click at [575, 470] on div "Drag files to upload or click here to browse" at bounding box center [571, 475] width 253 height 19
click at [560, 460] on div "Drag files to upload or click here to browse" at bounding box center [550, 475] width 322 height 55
click at [658, 399] on div "Drag files to upload or click here to browse" at bounding box center [550, 476] width 486 height 243
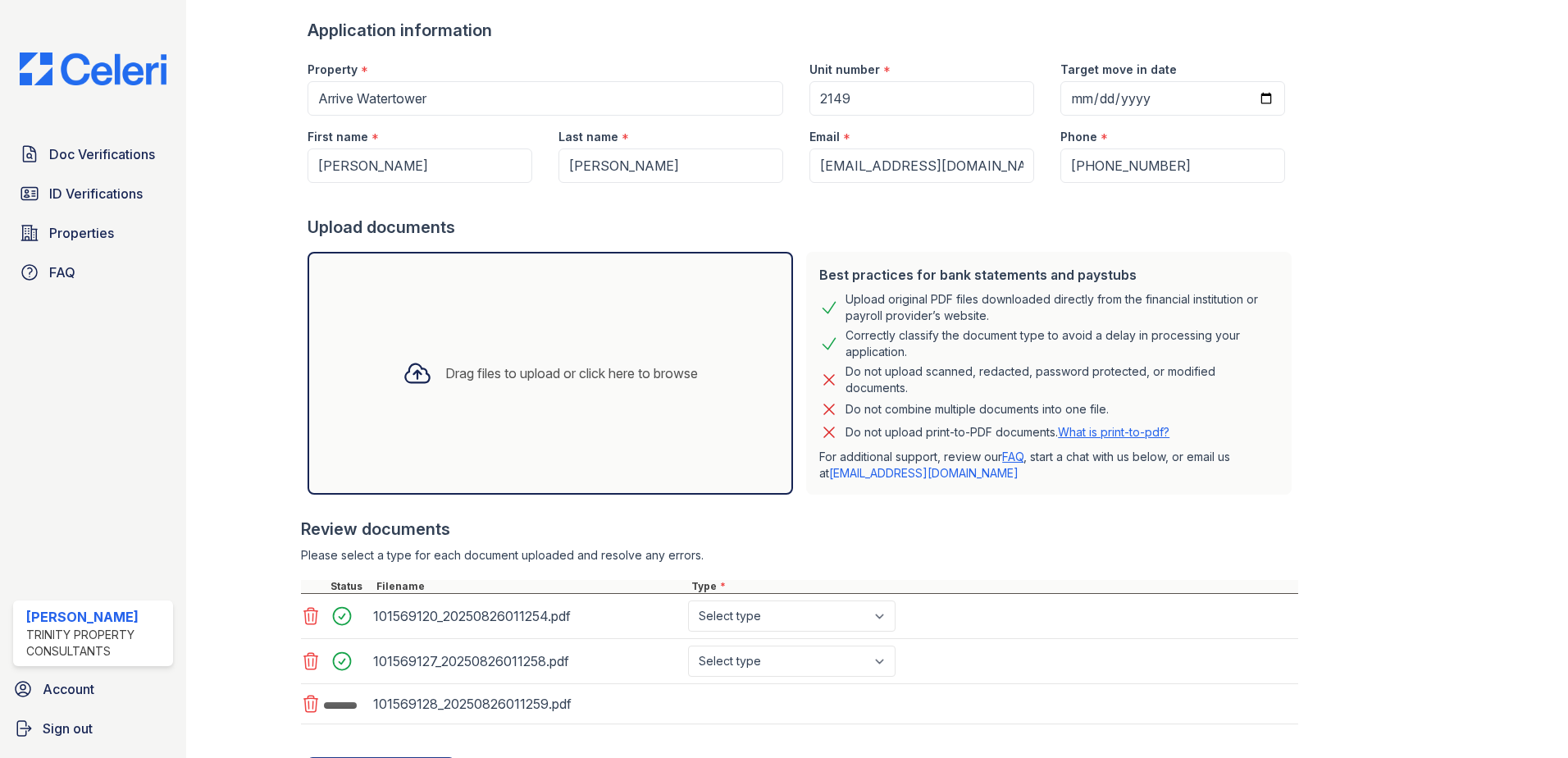
scroll to position [184, 0]
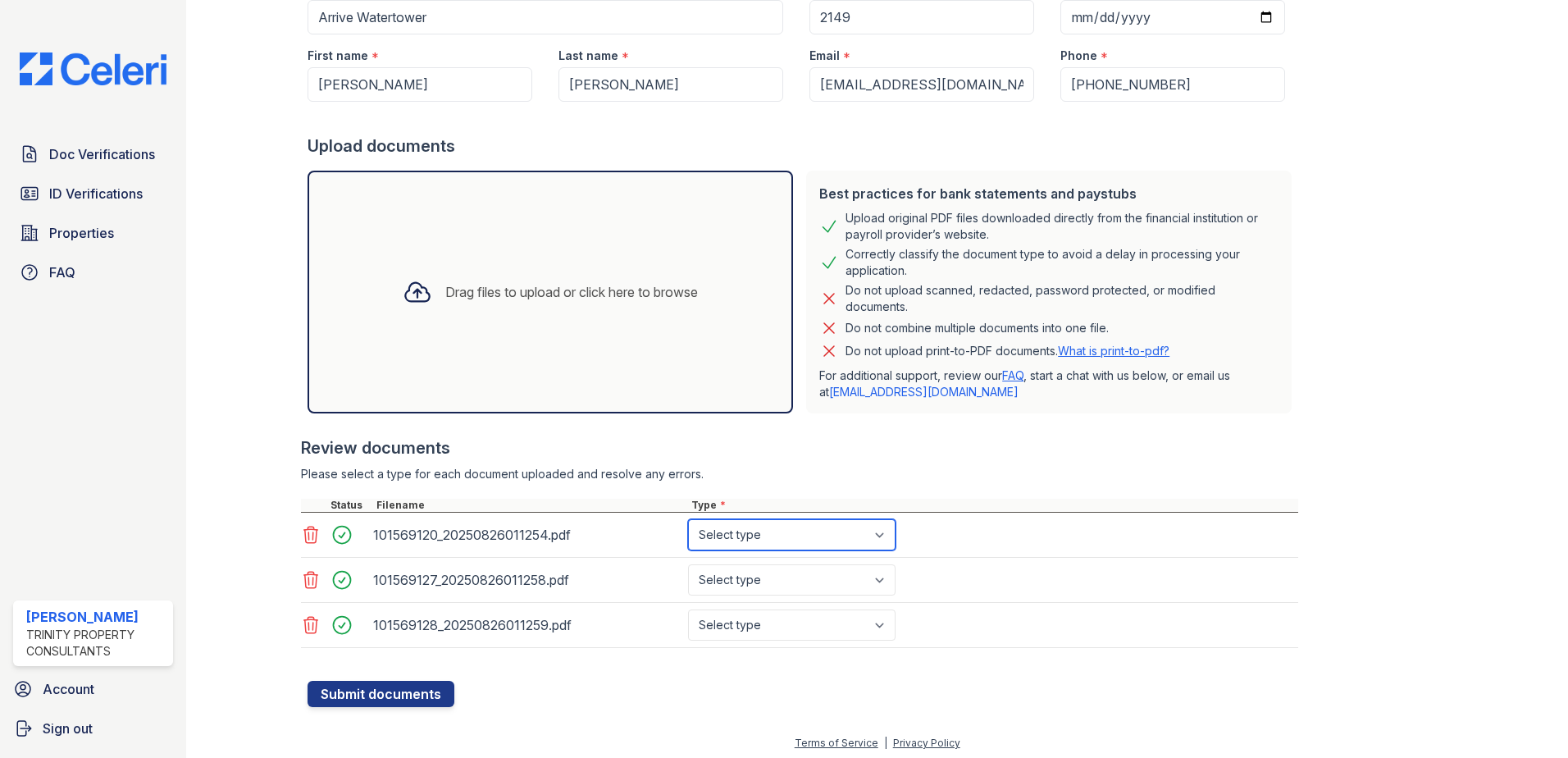
click at [721, 537] on select "Select type Paystub Bank Statement Offer Letter Tax Documents Benefit Award Let…" at bounding box center [792, 534] width 208 height 31
select select "bank_statement"
click at [688, 519] on select "Select type Paystub Bank Statement Offer Letter Tax Documents Benefit Award Let…" at bounding box center [792, 534] width 208 height 31
click at [751, 589] on select "Select type Paystub Bank Statement Offer Letter Tax Documents Benefit Award Let…" at bounding box center [792, 580] width 208 height 31
select select "bank_statement"
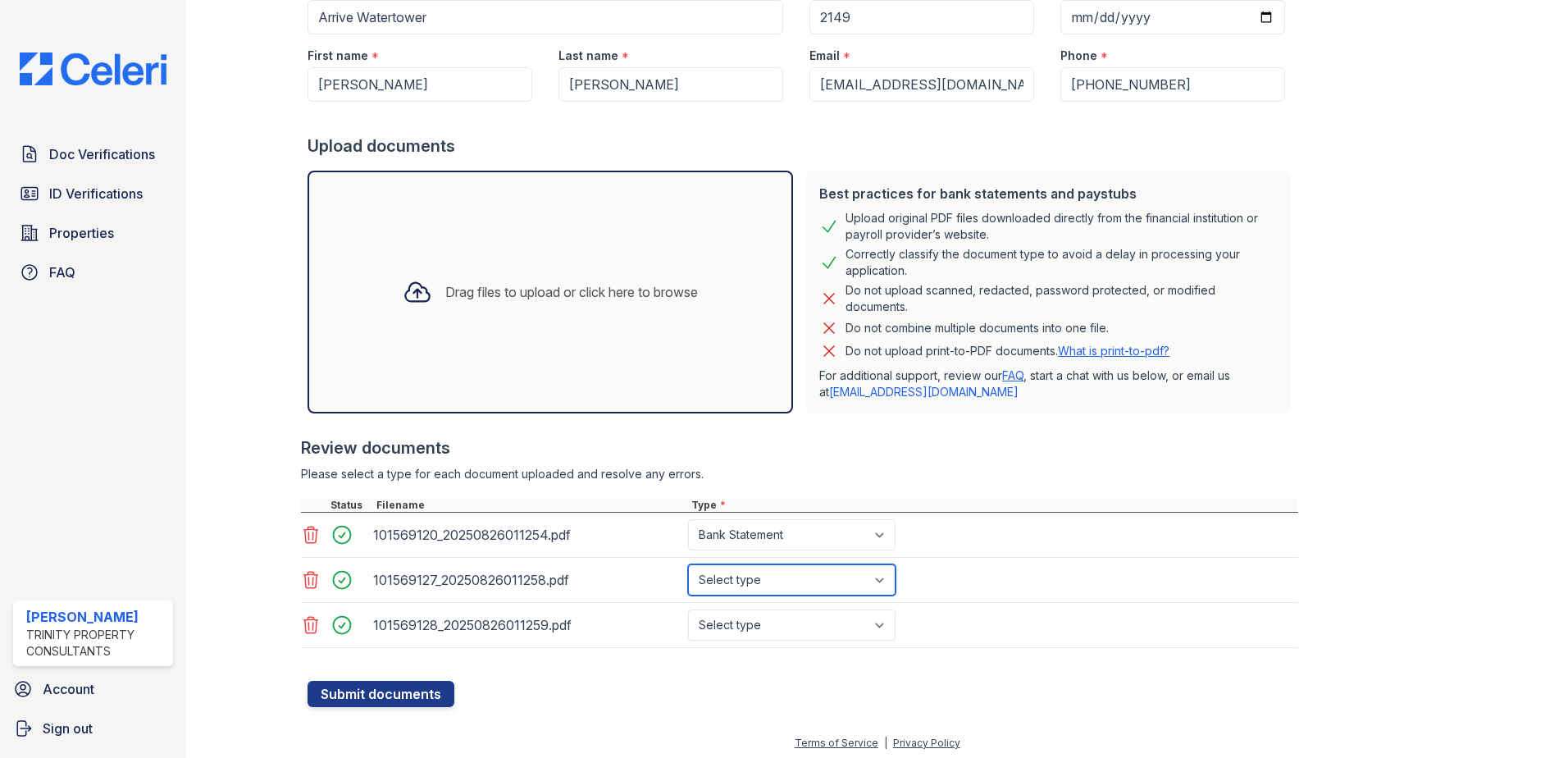
click at [688, 565] on select "Select type Paystub Bank Statement Offer Letter Tax Documents Benefit Award Let…" at bounding box center [792, 580] width 208 height 31
click at [748, 634] on select "Select type Paystub Bank Statement Offer Letter Tax Documents Benefit Award Let…" at bounding box center [792, 625] width 208 height 31
select select "bank_statement"
click at [688, 609] on select "Select type Paystub Bank Statement Offer Letter Tax Documents Benefit Award Let…" at bounding box center [792, 625] width 208 height 31
click at [1070, 618] on div "101569128_20250826011259.pdf Select type Paystub Bank Statement Offer Letter Ta…" at bounding box center [800, 625] width 997 height 45
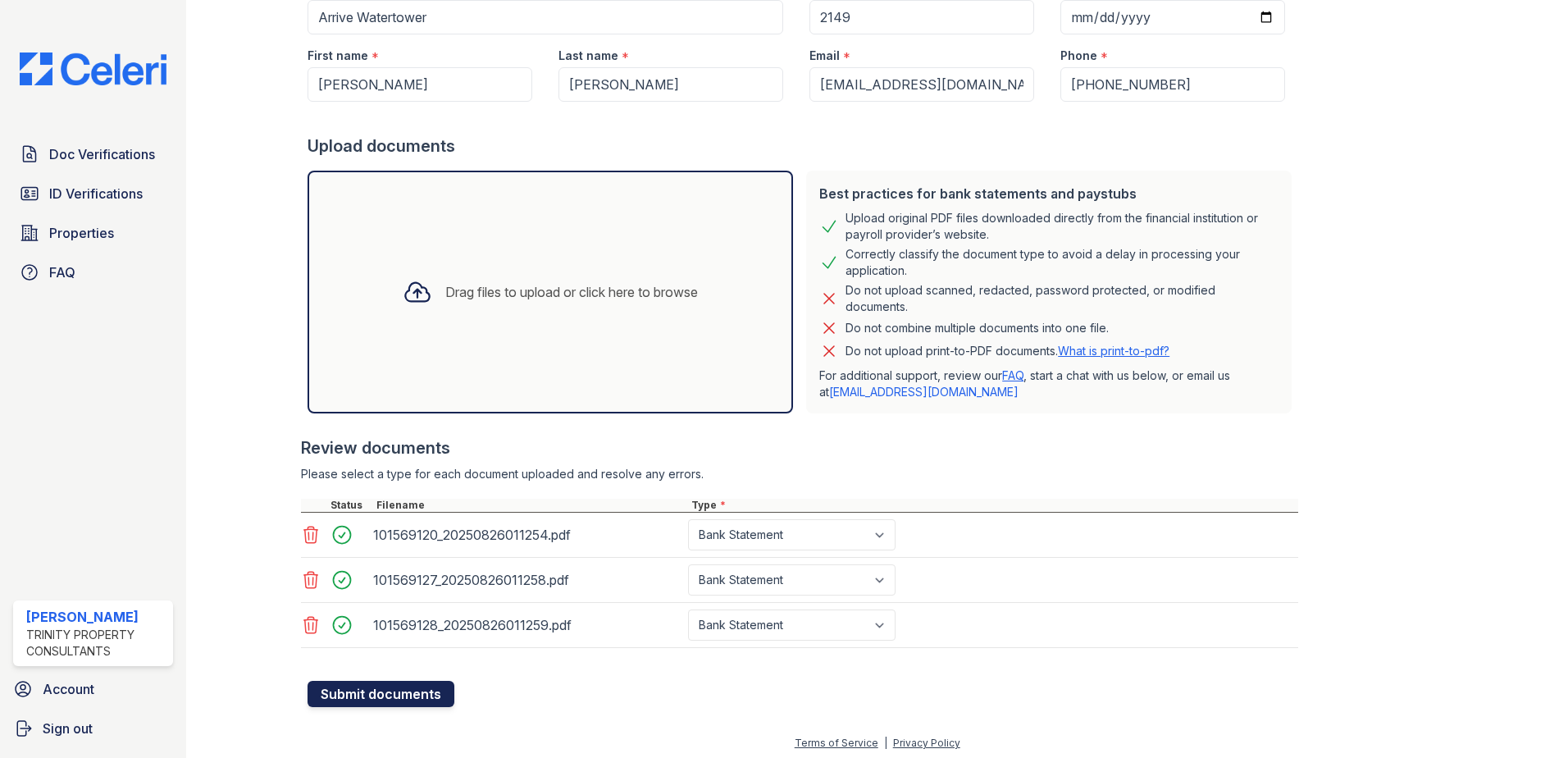
click at [358, 697] on button "Submit documents" at bounding box center [380, 694] width 147 height 26
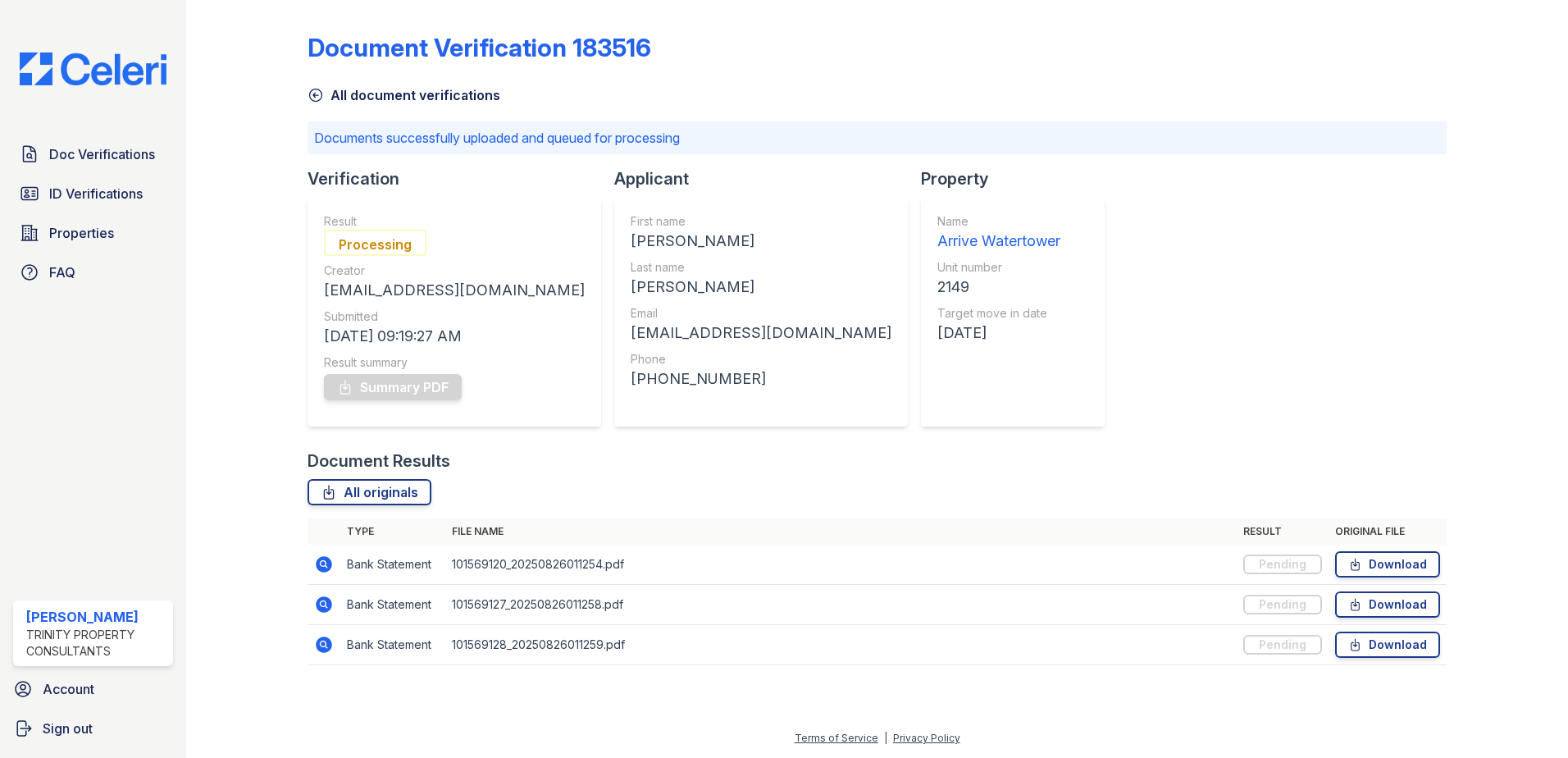
click at [314, 97] on icon at bounding box center [315, 94] width 17 height 17
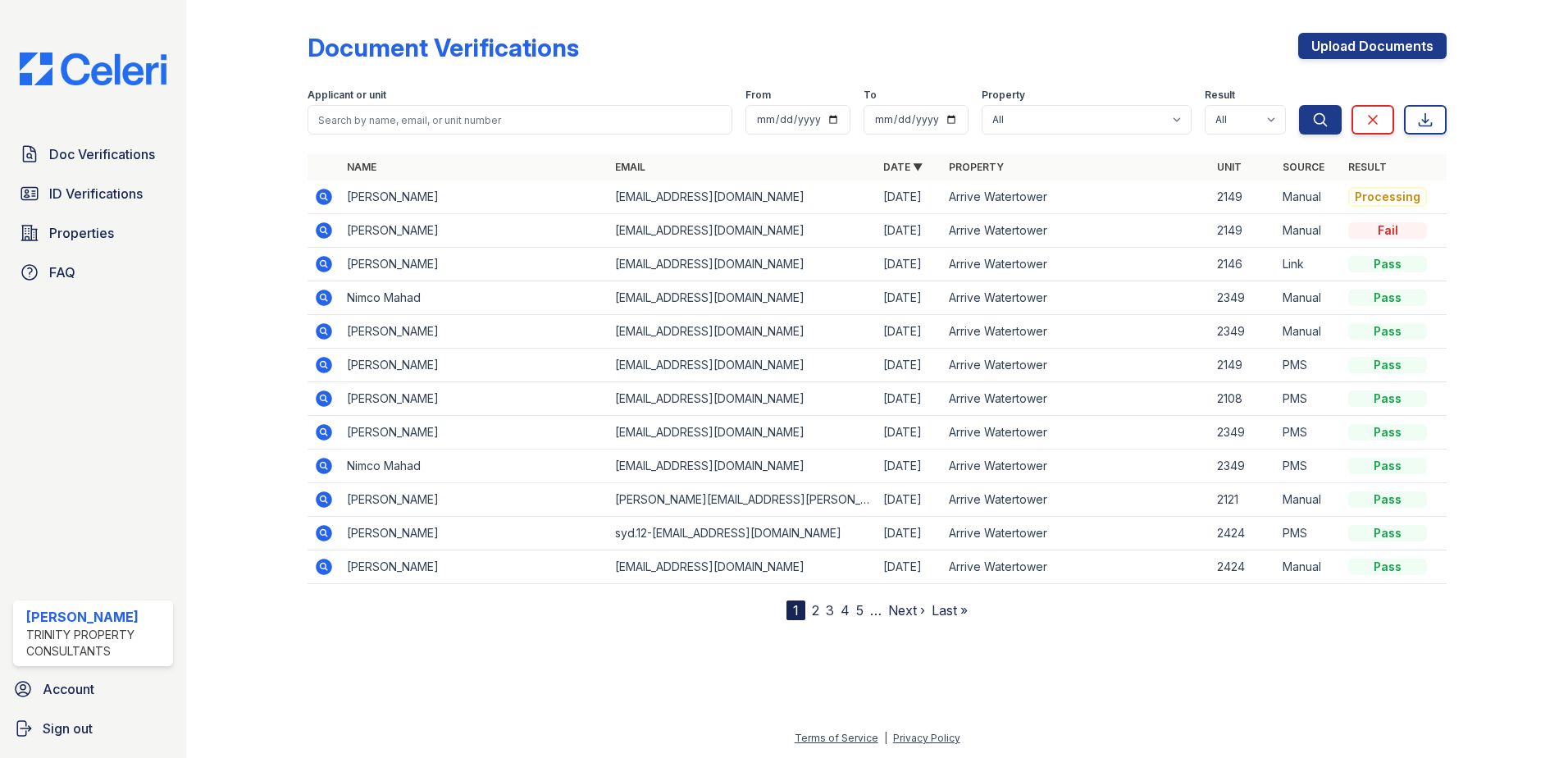
click at [318, 196] on icon at bounding box center [324, 196] width 17 height 17
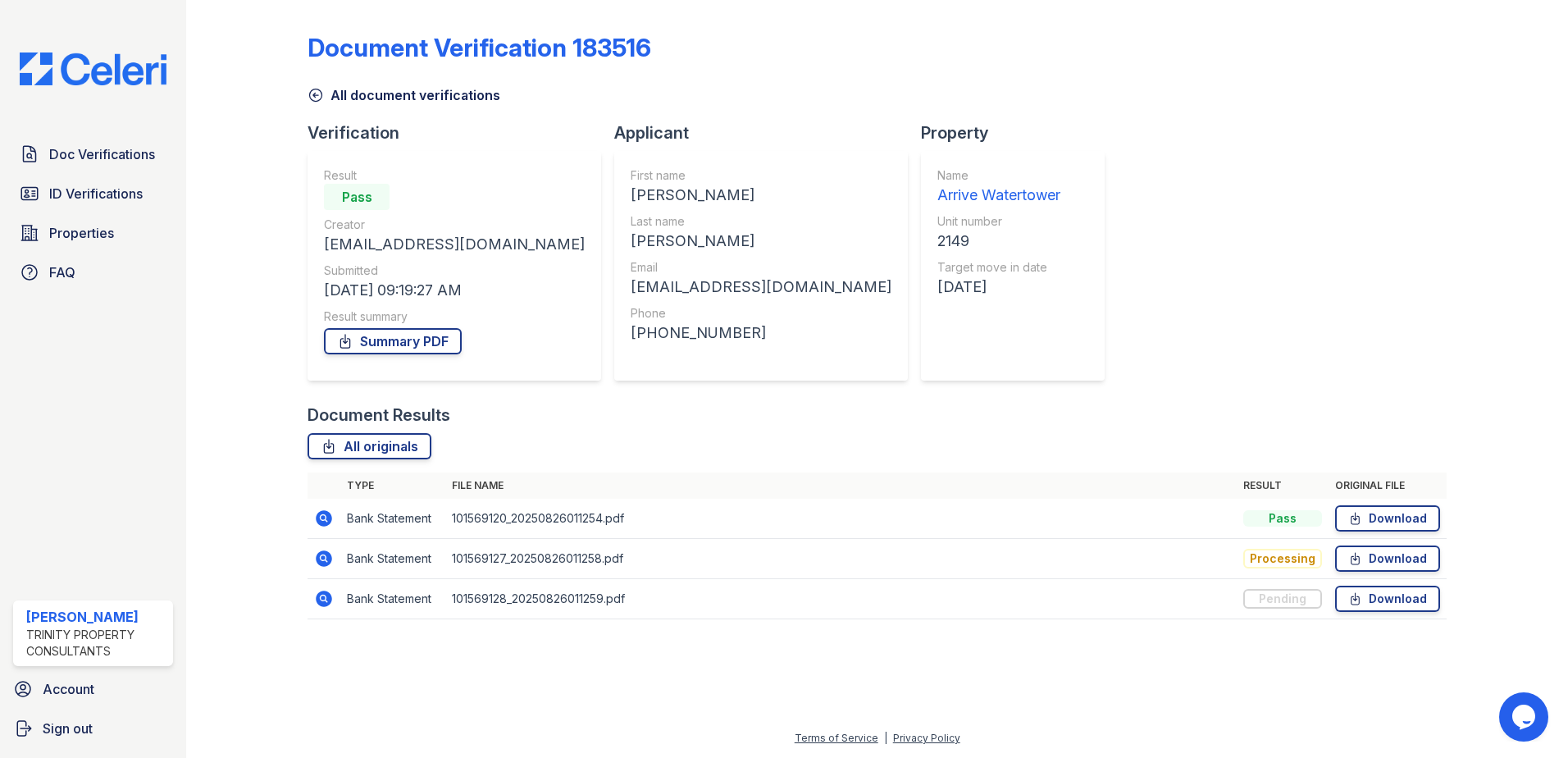
click at [318, 91] on icon at bounding box center [315, 94] width 17 height 17
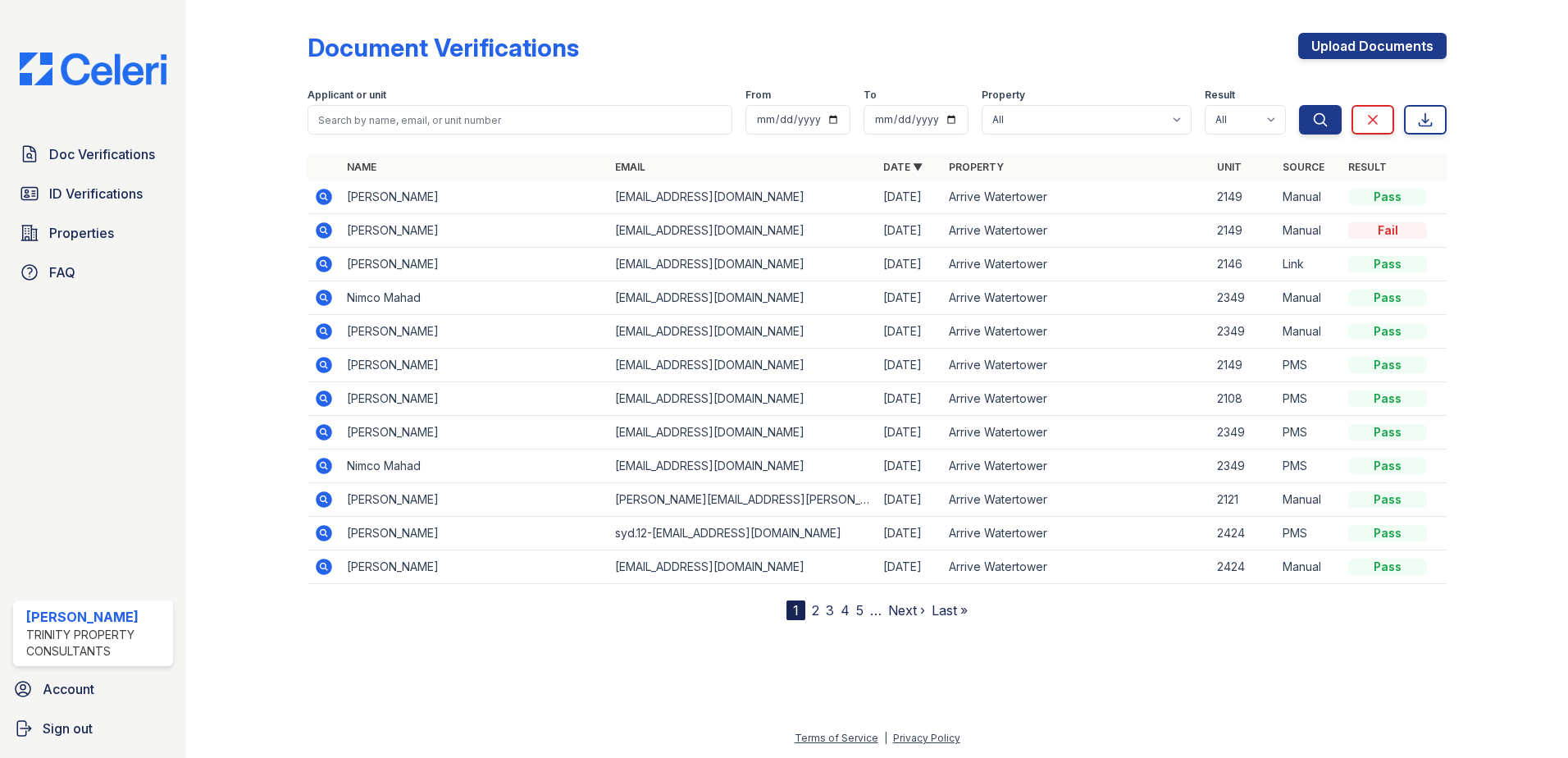
click at [327, 191] on icon at bounding box center [324, 196] width 17 height 17
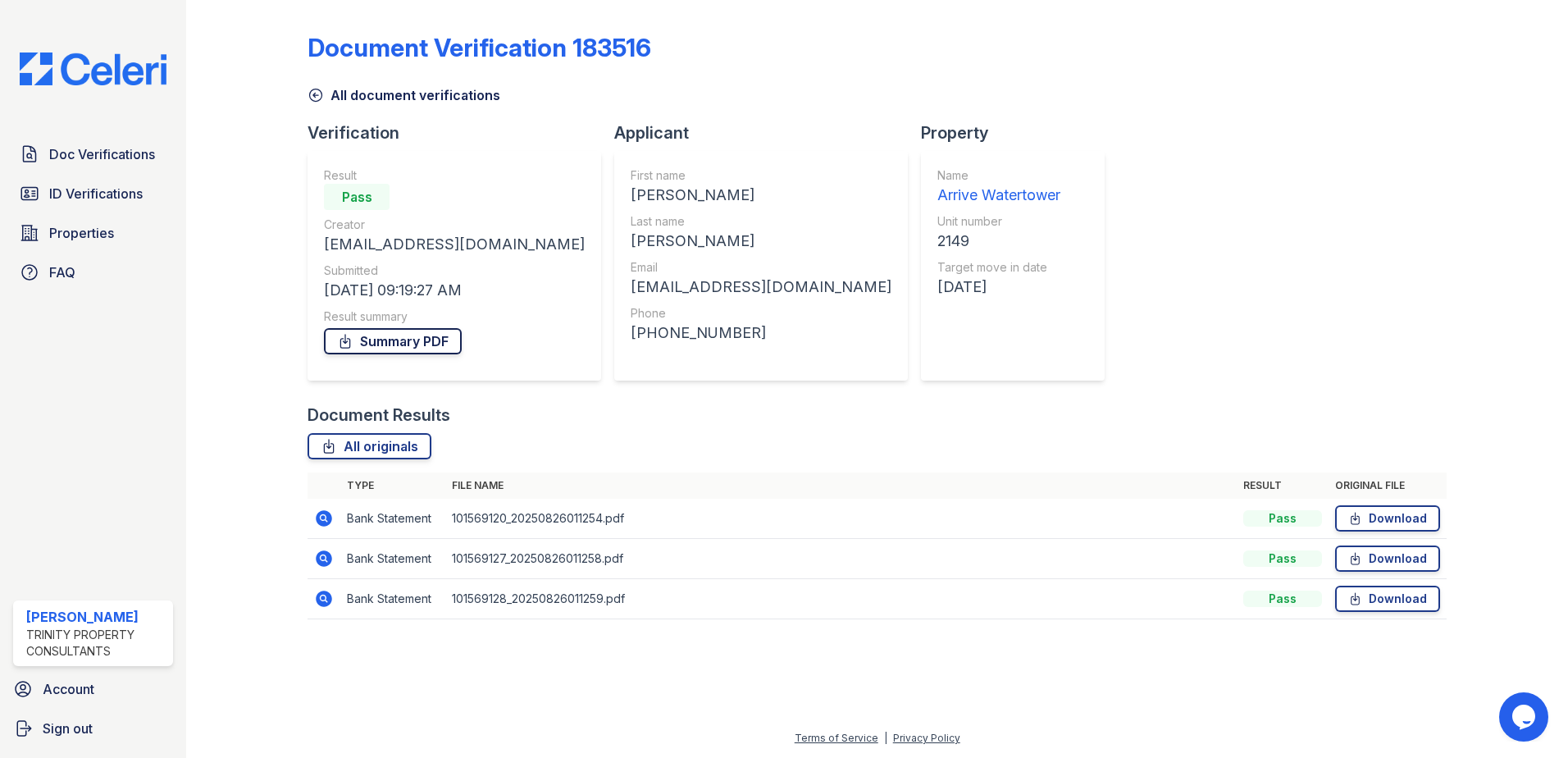
click at [379, 345] on link "Summary PDF" at bounding box center [392, 341] width 138 height 26
click at [322, 521] on icon at bounding box center [324, 518] width 17 height 17
